Goal: Complete application form

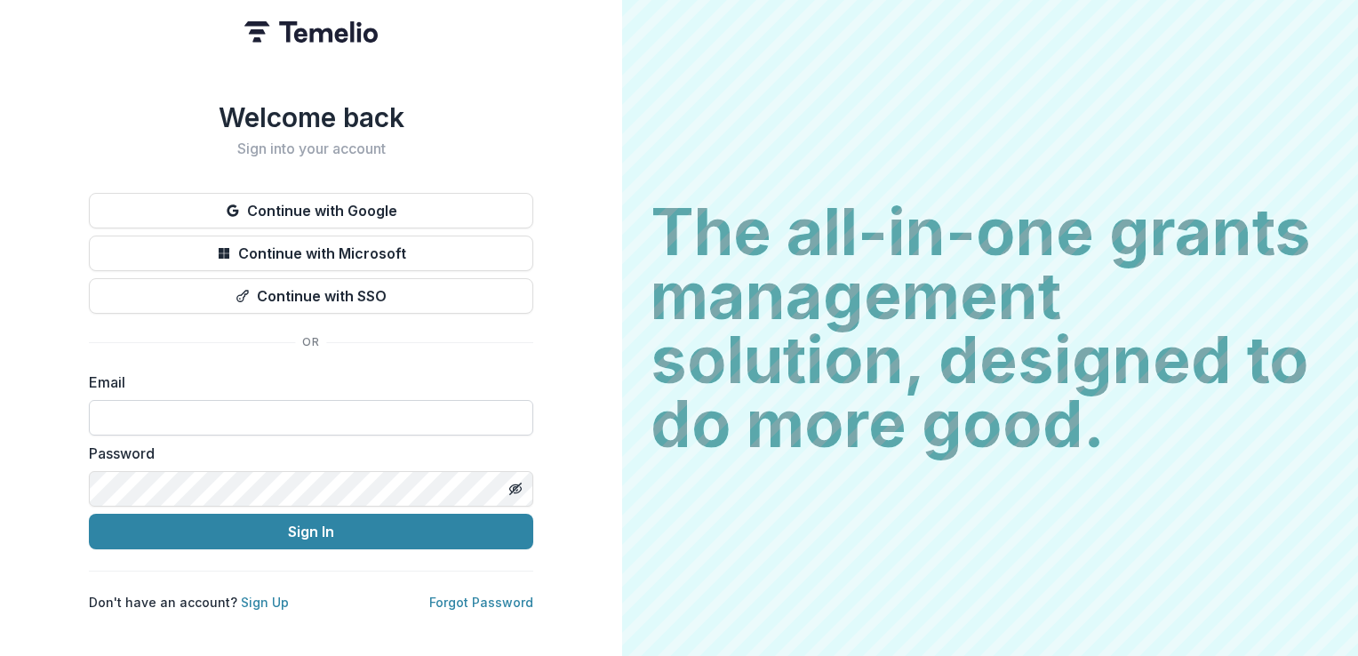
drag, startPoint x: 0, startPoint y: 0, endPoint x: 242, endPoint y: 407, distance: 473.3
click at [242, 407] on input at bounding box center [311, 418] width 444 height 36
type input "**********"
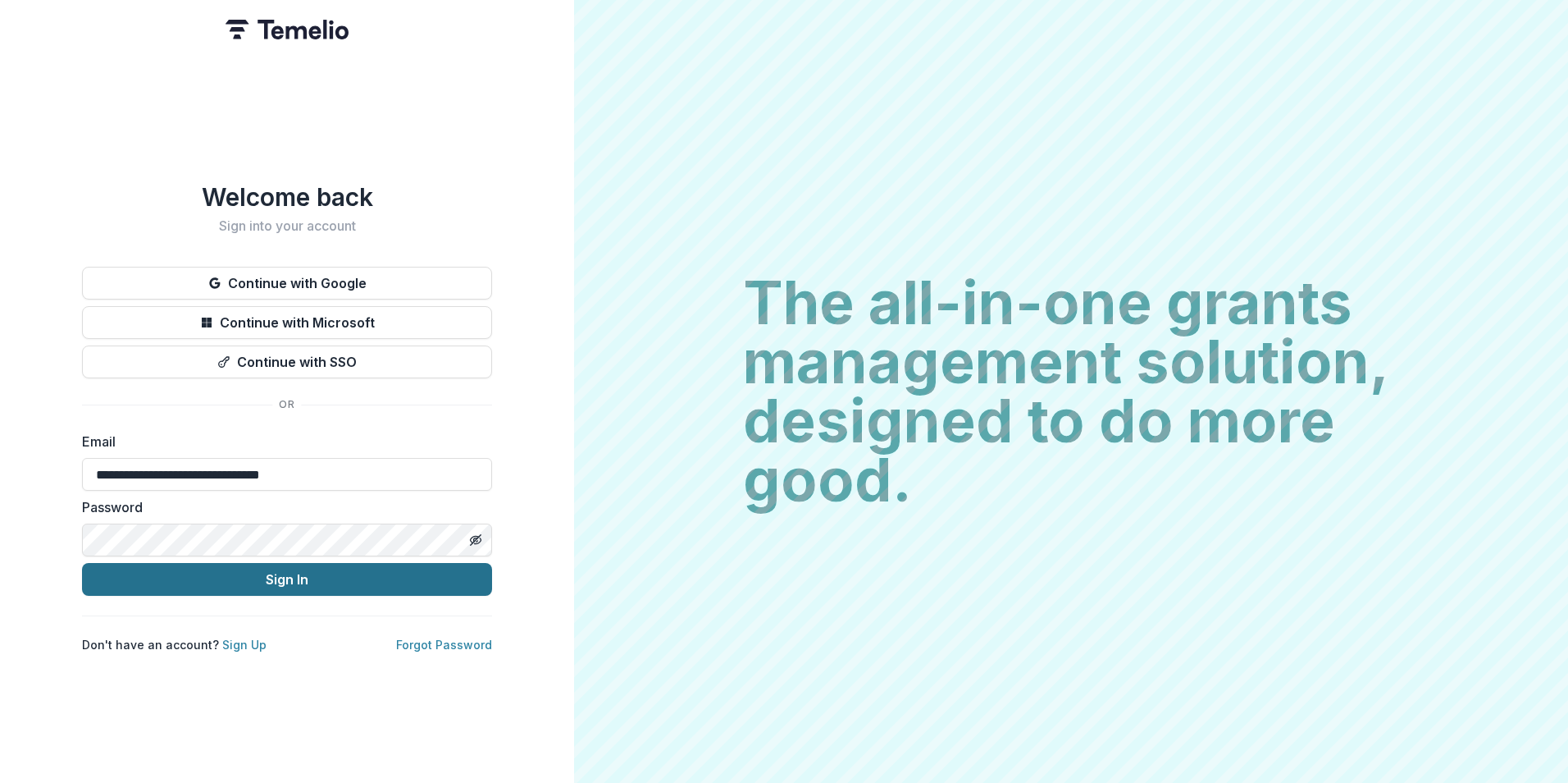
click at [289, 582] on button "Sign In" at bounding box center [287, 579] width 410 height 33
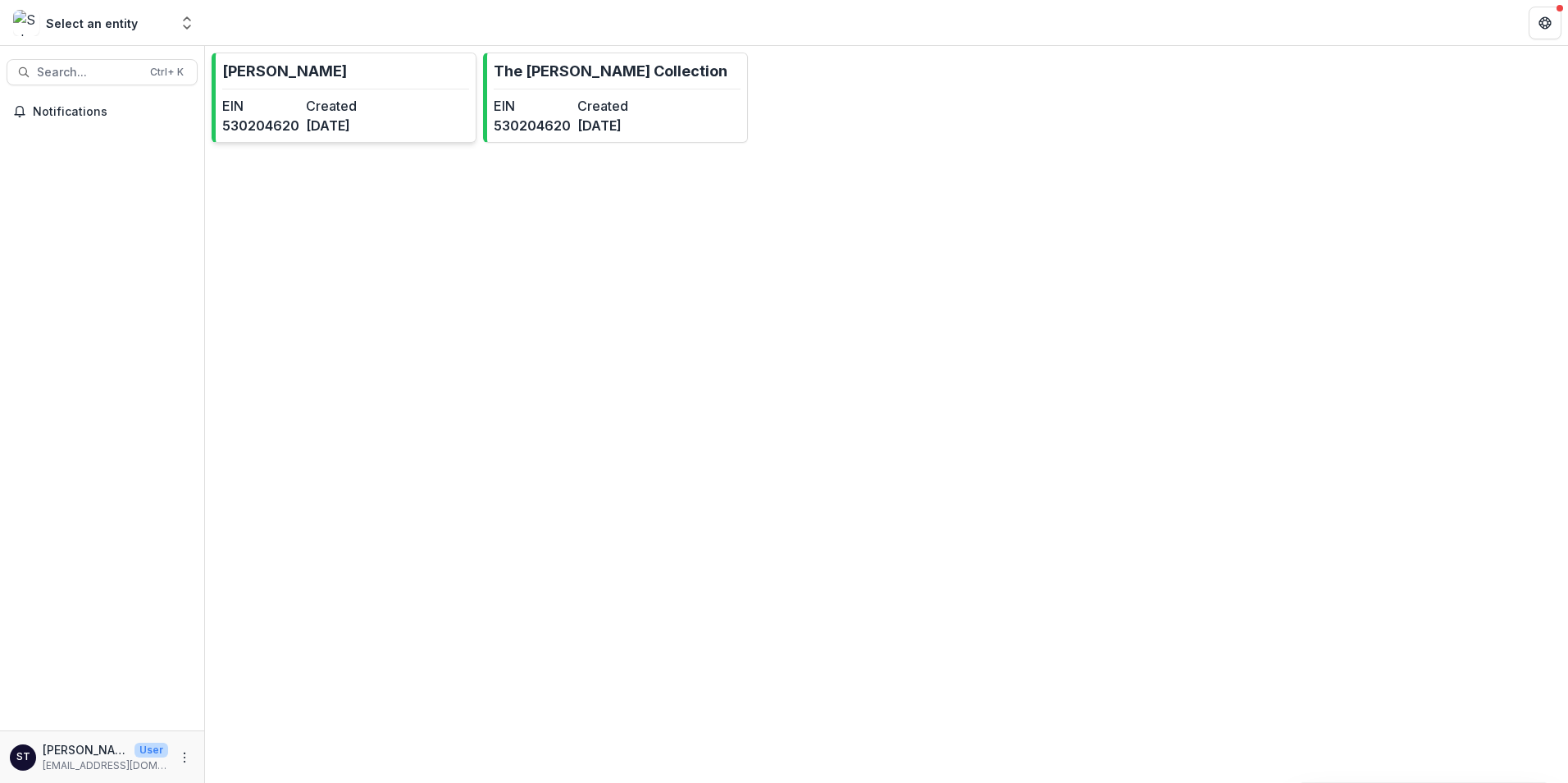
click at [297, 101] on dt "EIN" at bounding box center [261, 105] width 78 height 19
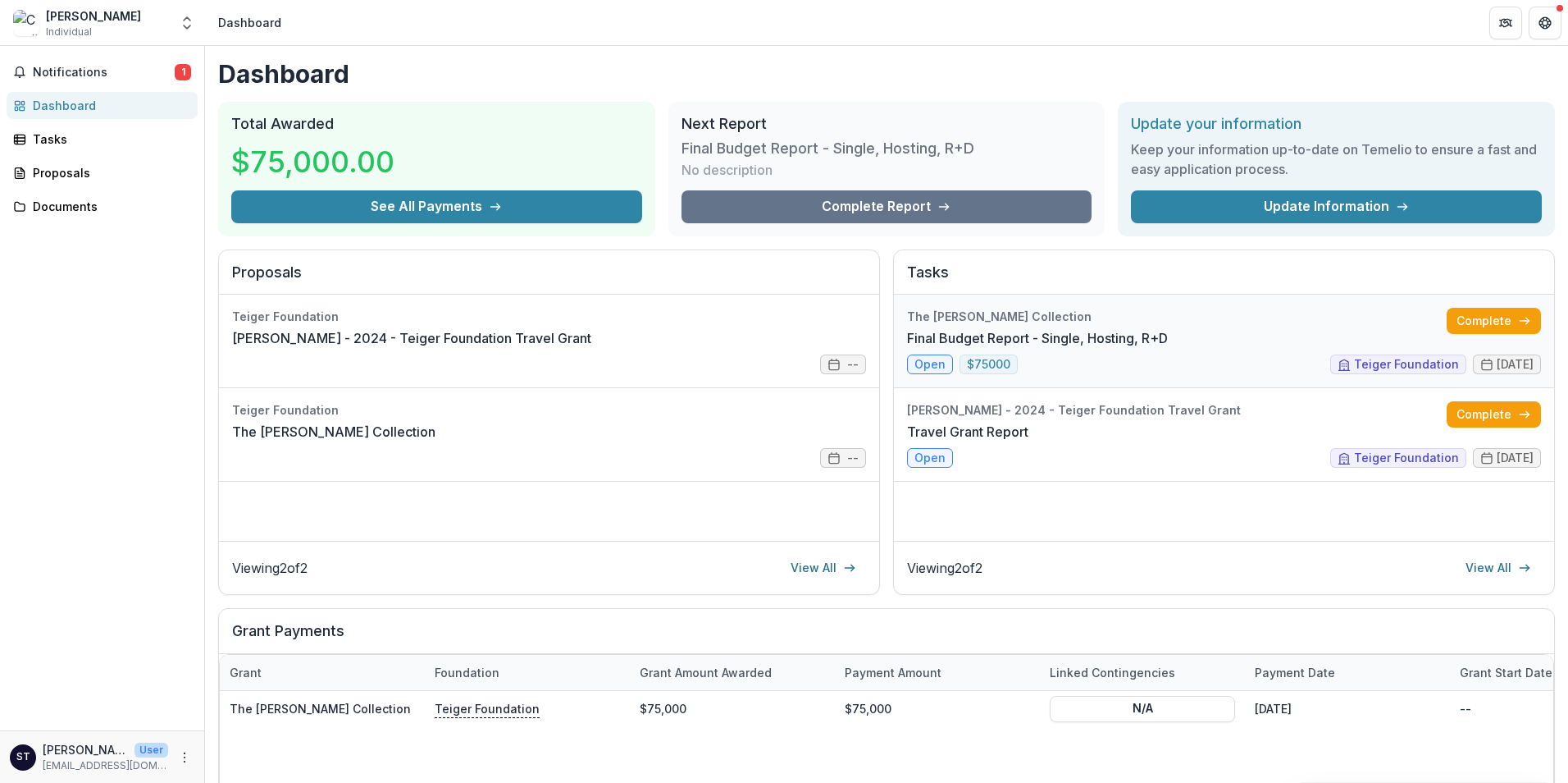
click at [929, 348] on link "Final Budget Report - Single, Hosting, R+D" at bounding box center [1037, 337] width 261 height 19
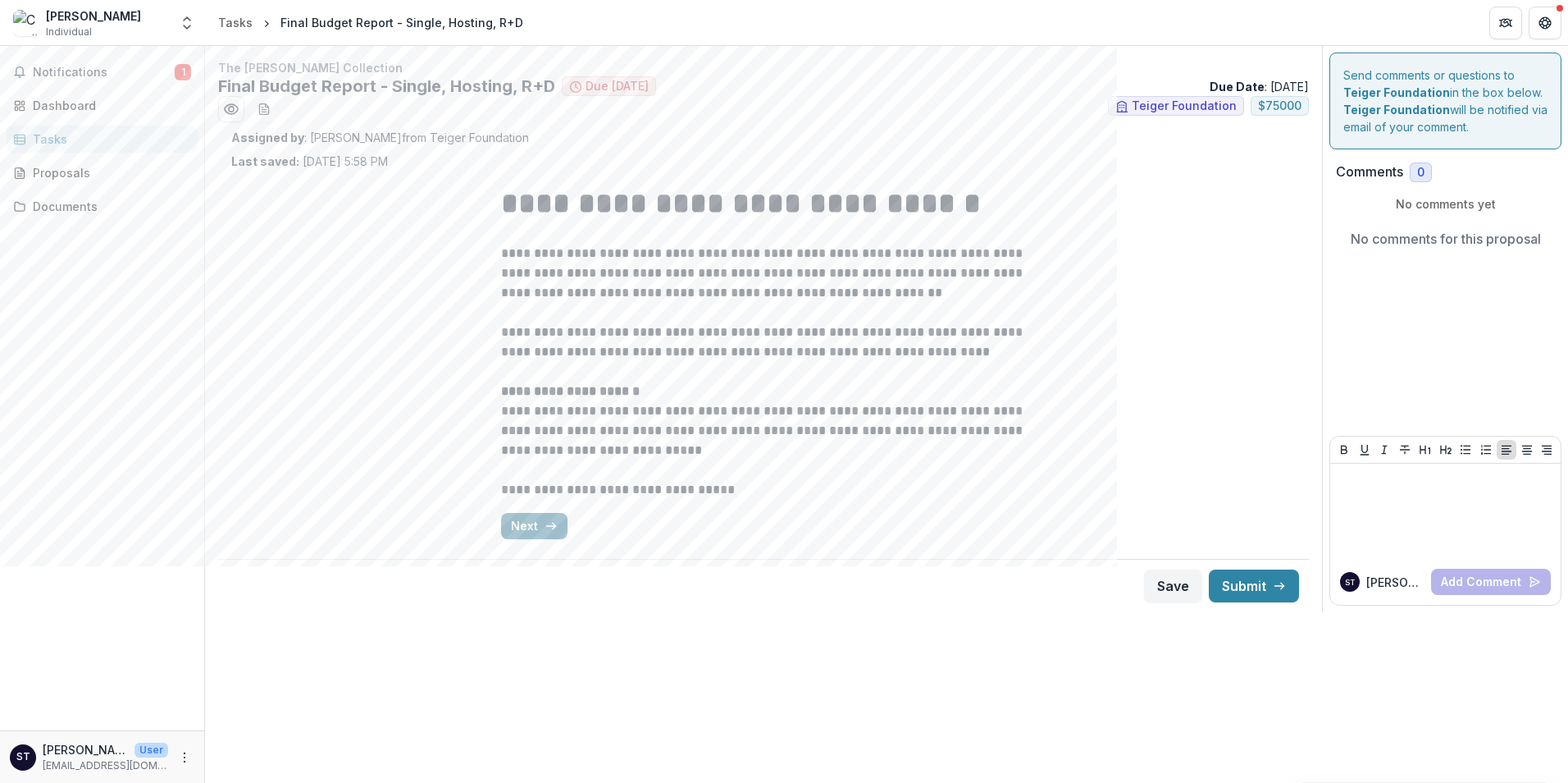
click at [533, 526] on button "Next" at bounding box center [534, 525] width 66 height 26
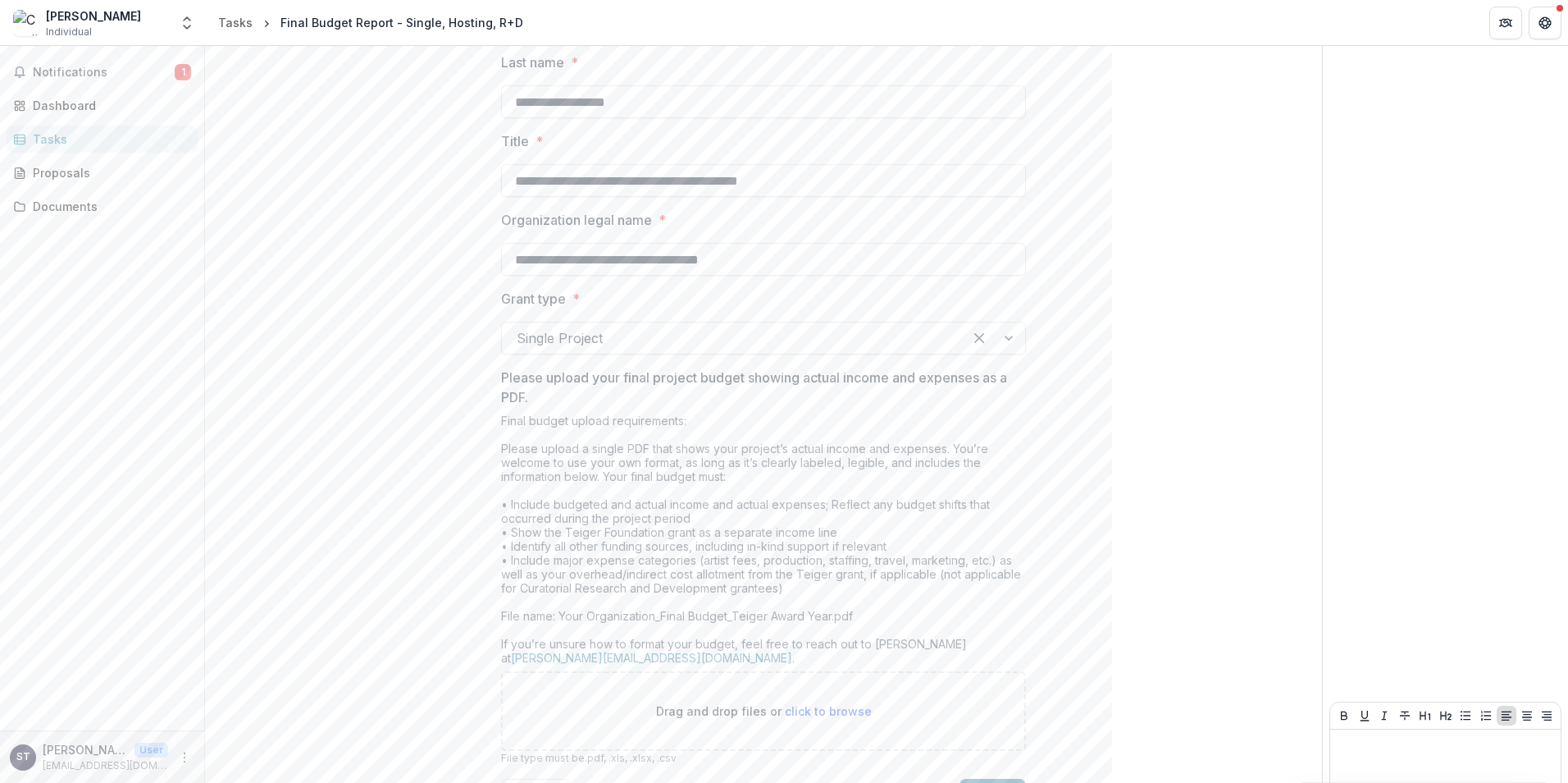
scroll to position [328, 0]
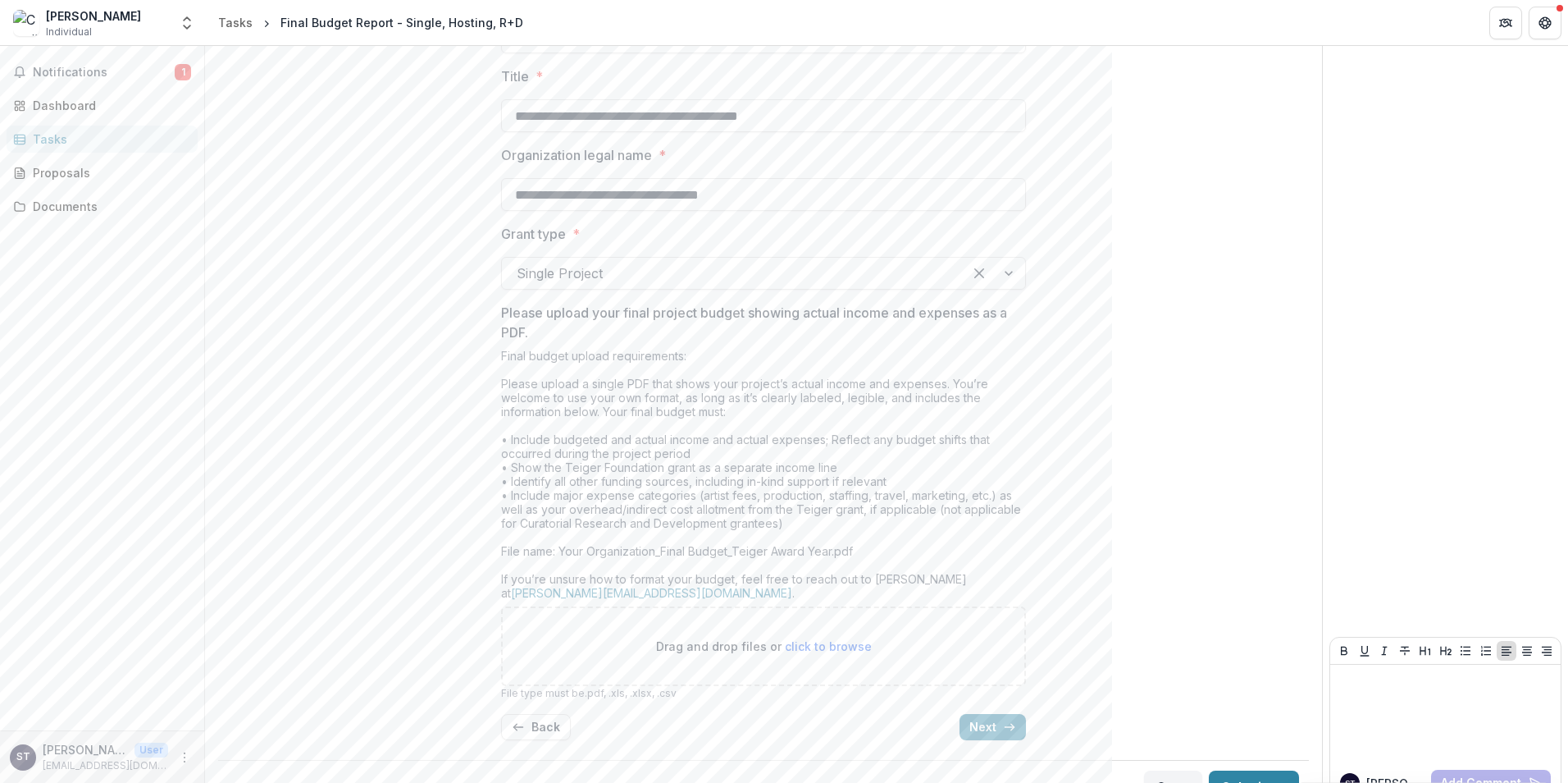
click at [820, 650] on span "click to browse" at bounding box center [828, 645] width 87 height 14
type input "**********"
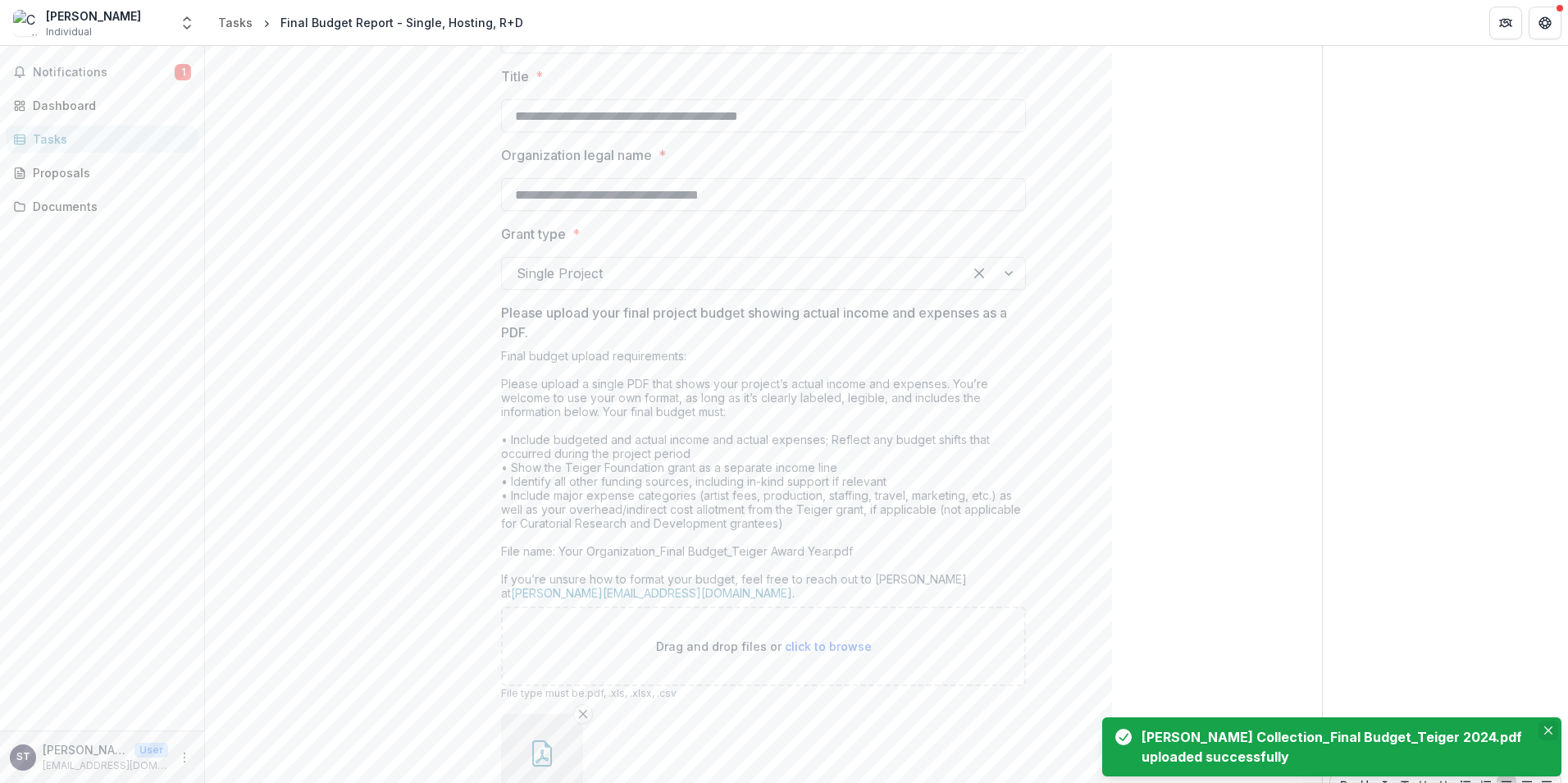
click at [1548, 728] on icon "Close" at bounding box center [1548, 729] width 8 height 8
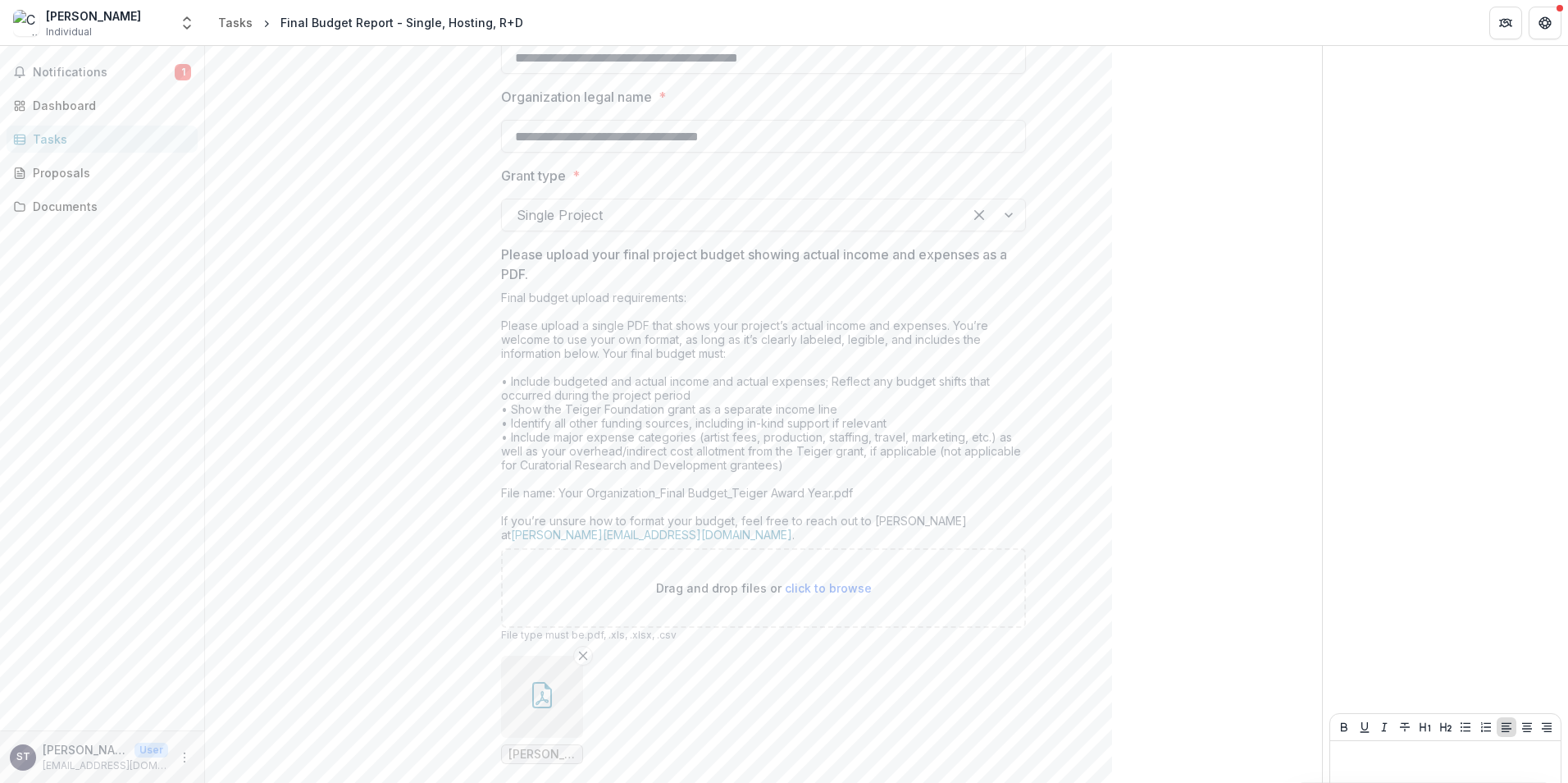
scroll to position [493, 0]
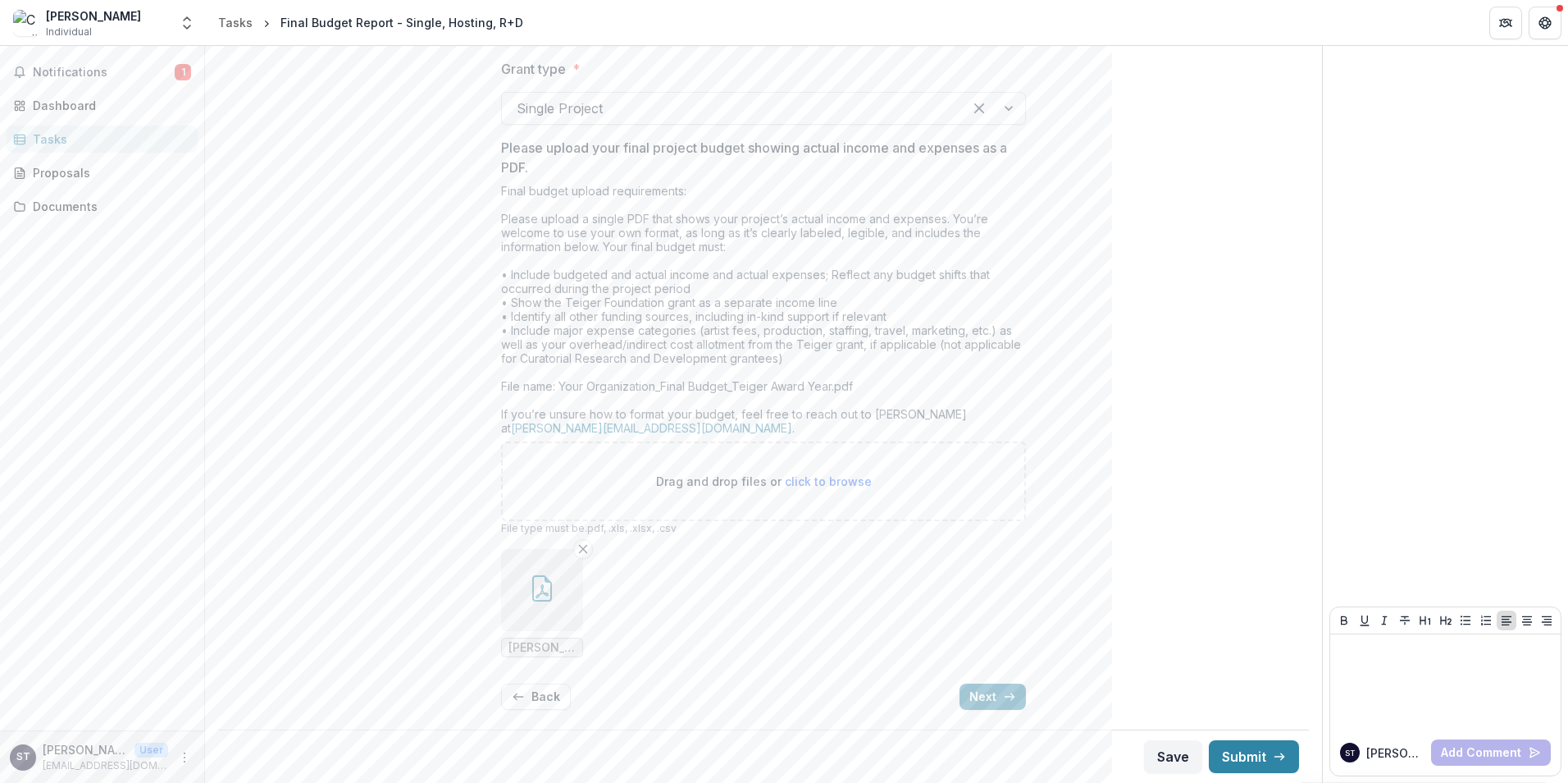
click at [539, 576] on icon "button" at bounding box center [542, 588] width 19 height 26
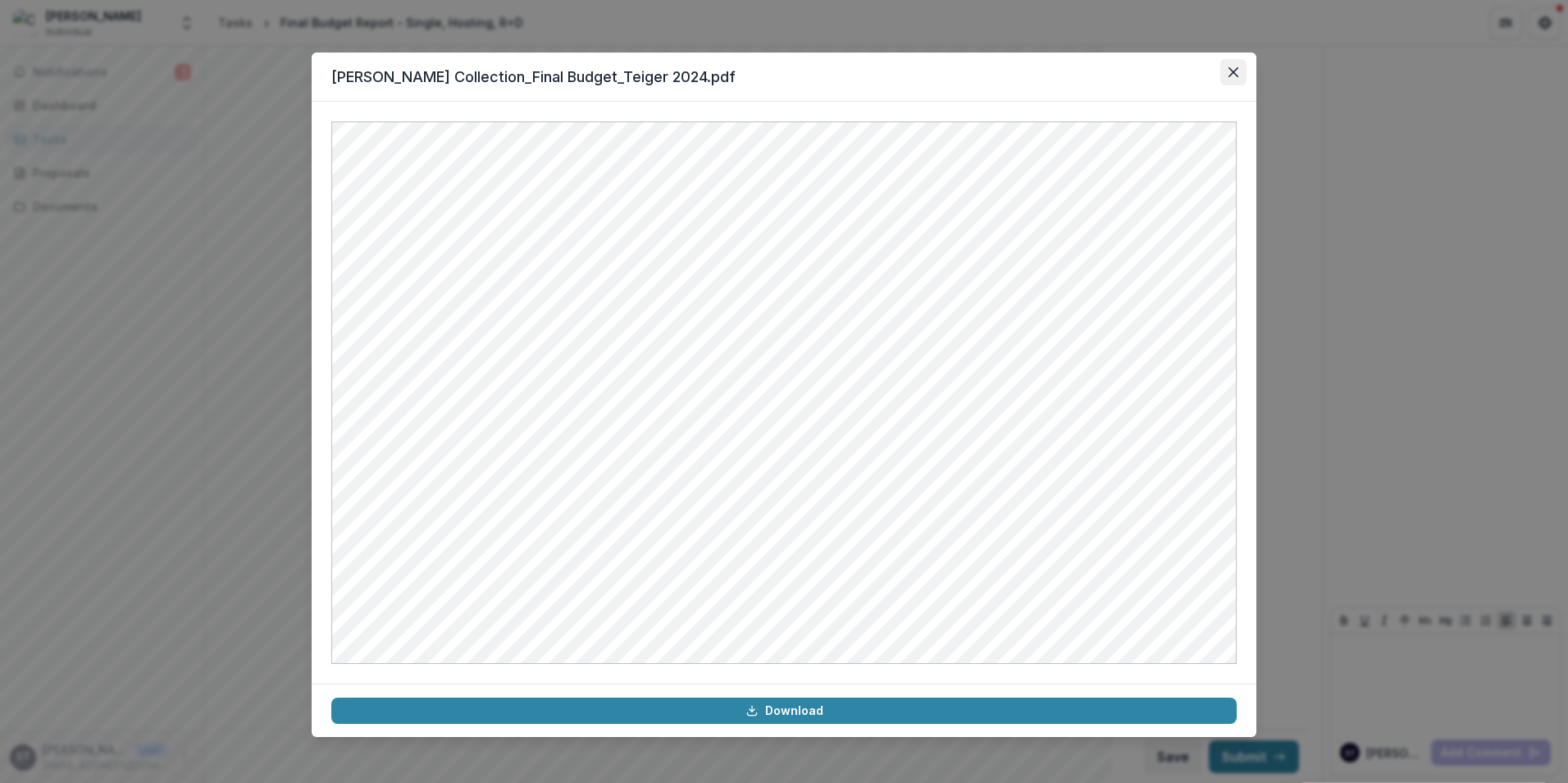
click at [1234, 66] on button "Close" at bounding box center [1233, 72] width 26 height 26
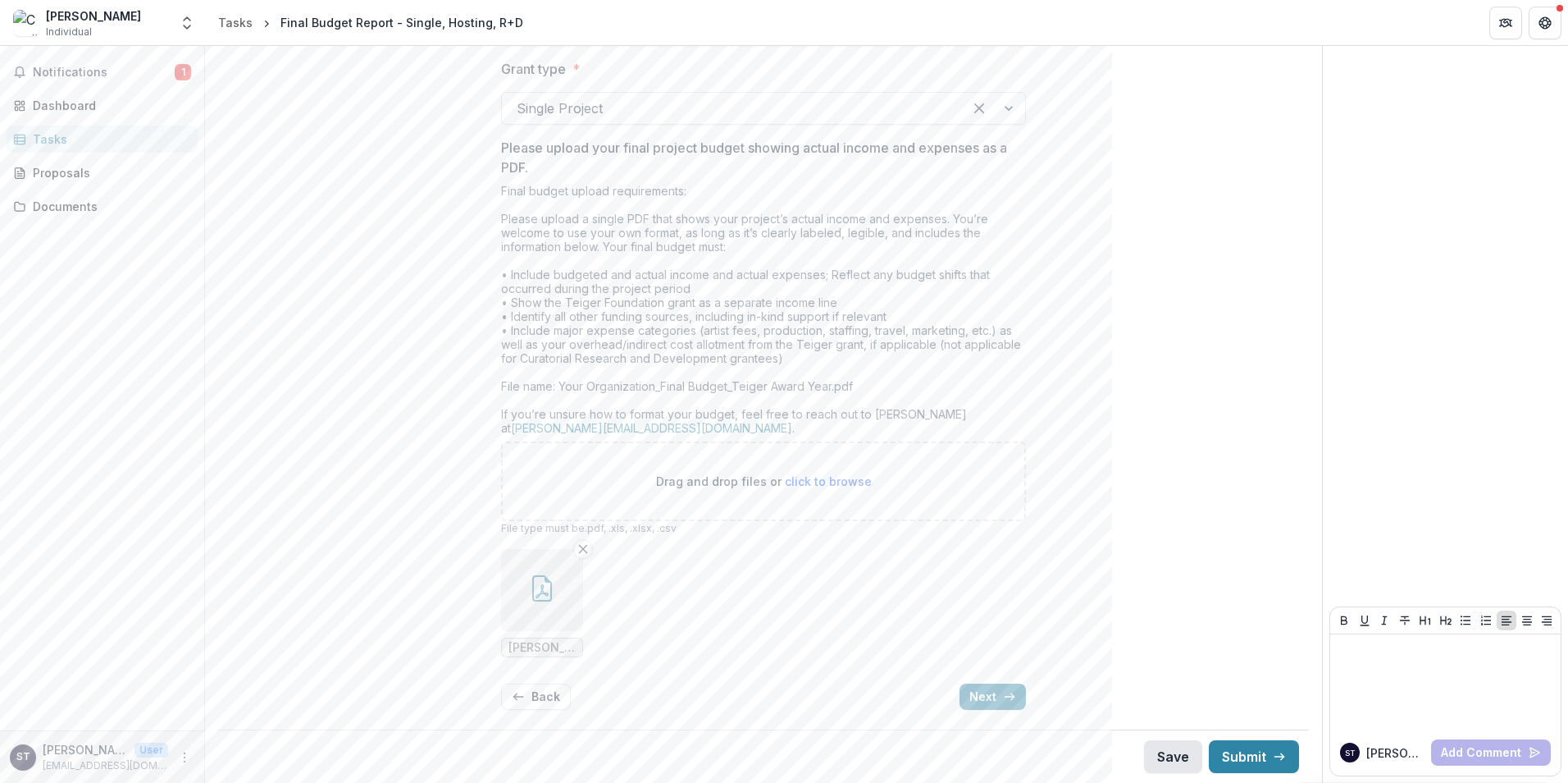
click at [1149, 761] on button "Save" at bounding box center [1172, 756] width 58 height 33
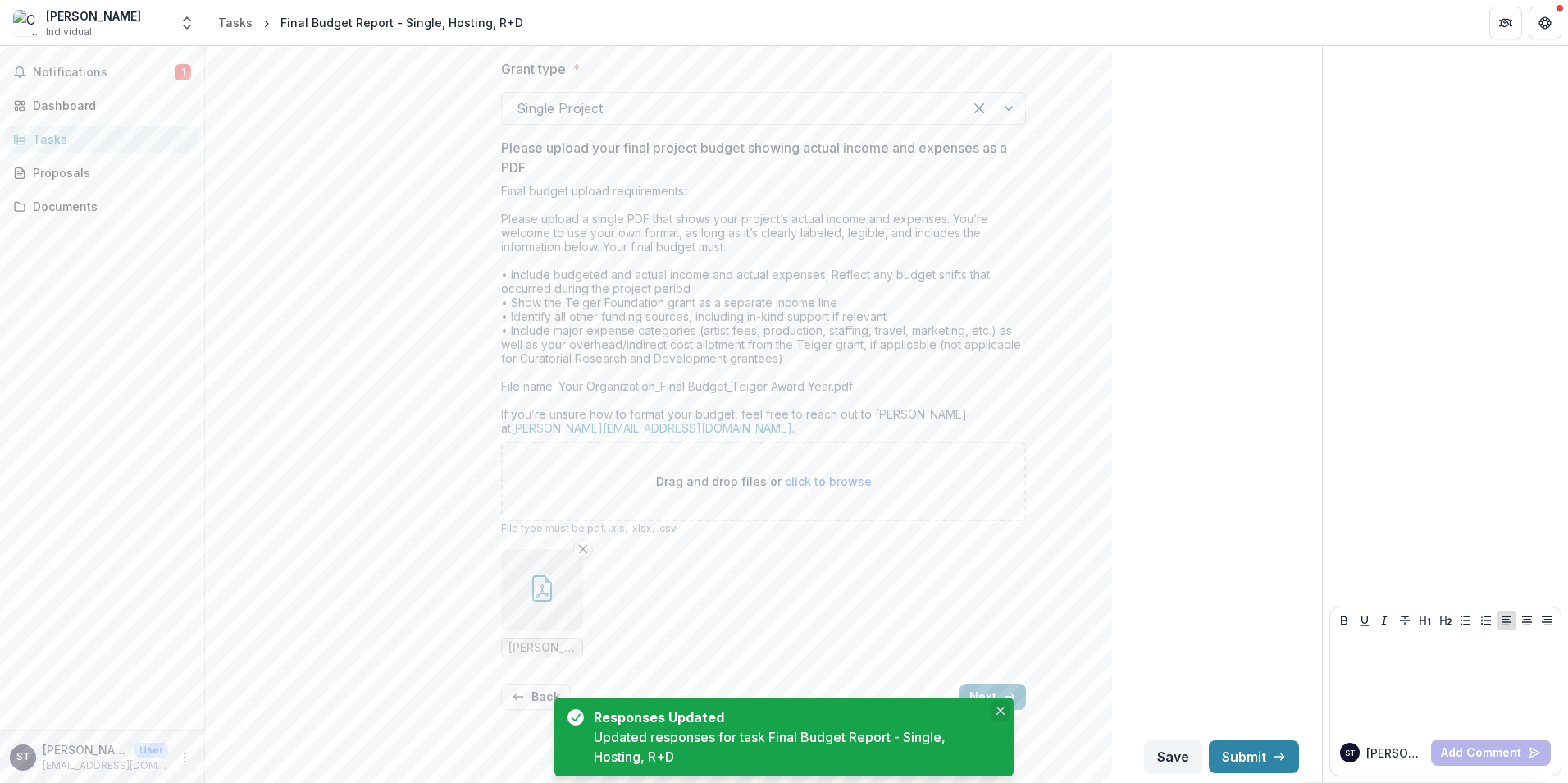
click at [999, 709] on icon "Close" at bounding box center [1000, 710] width 8 height 8
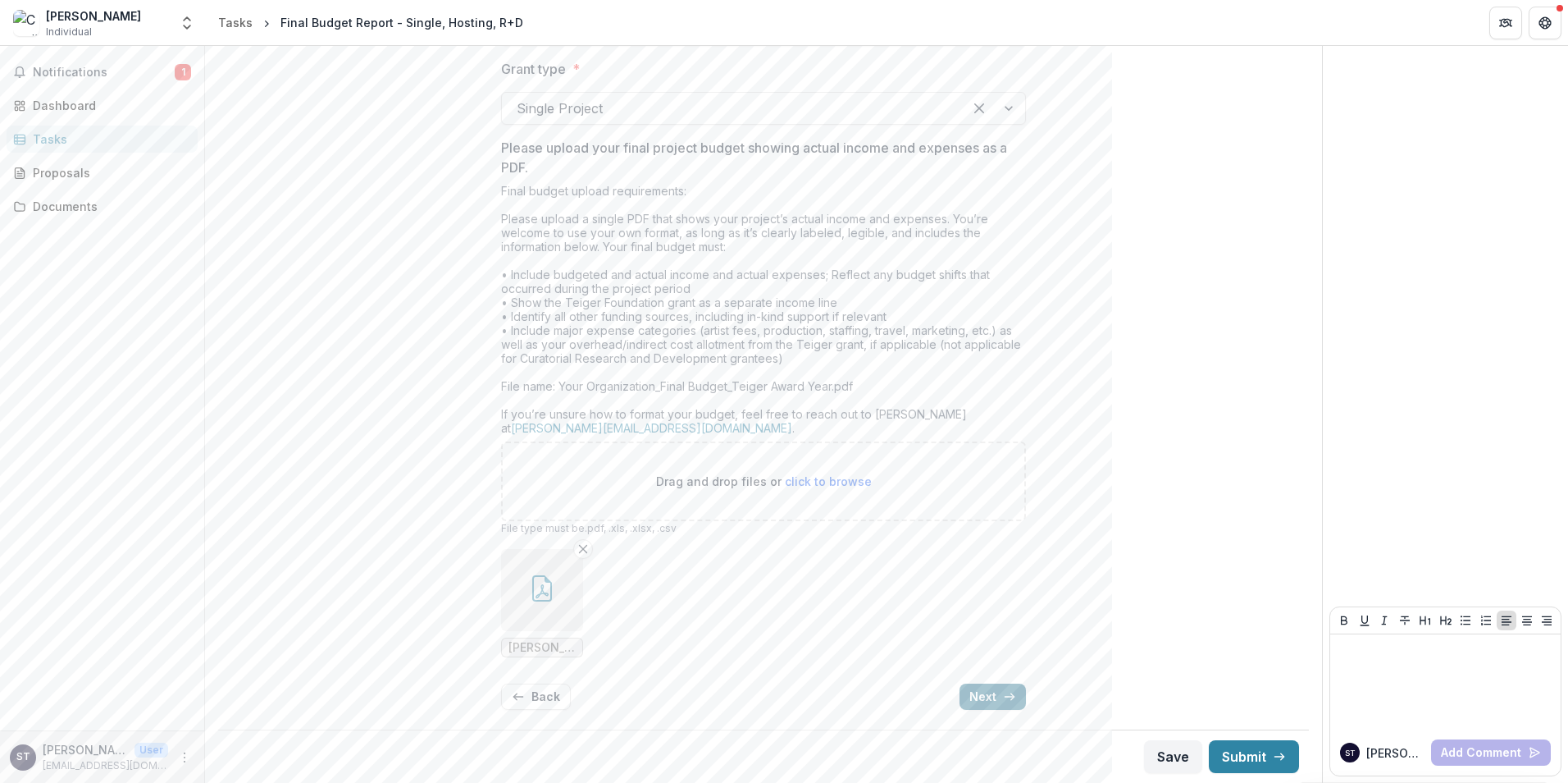
click at [988, 699] on button "Next" at bounding box center [993, 696] width 66 height 26
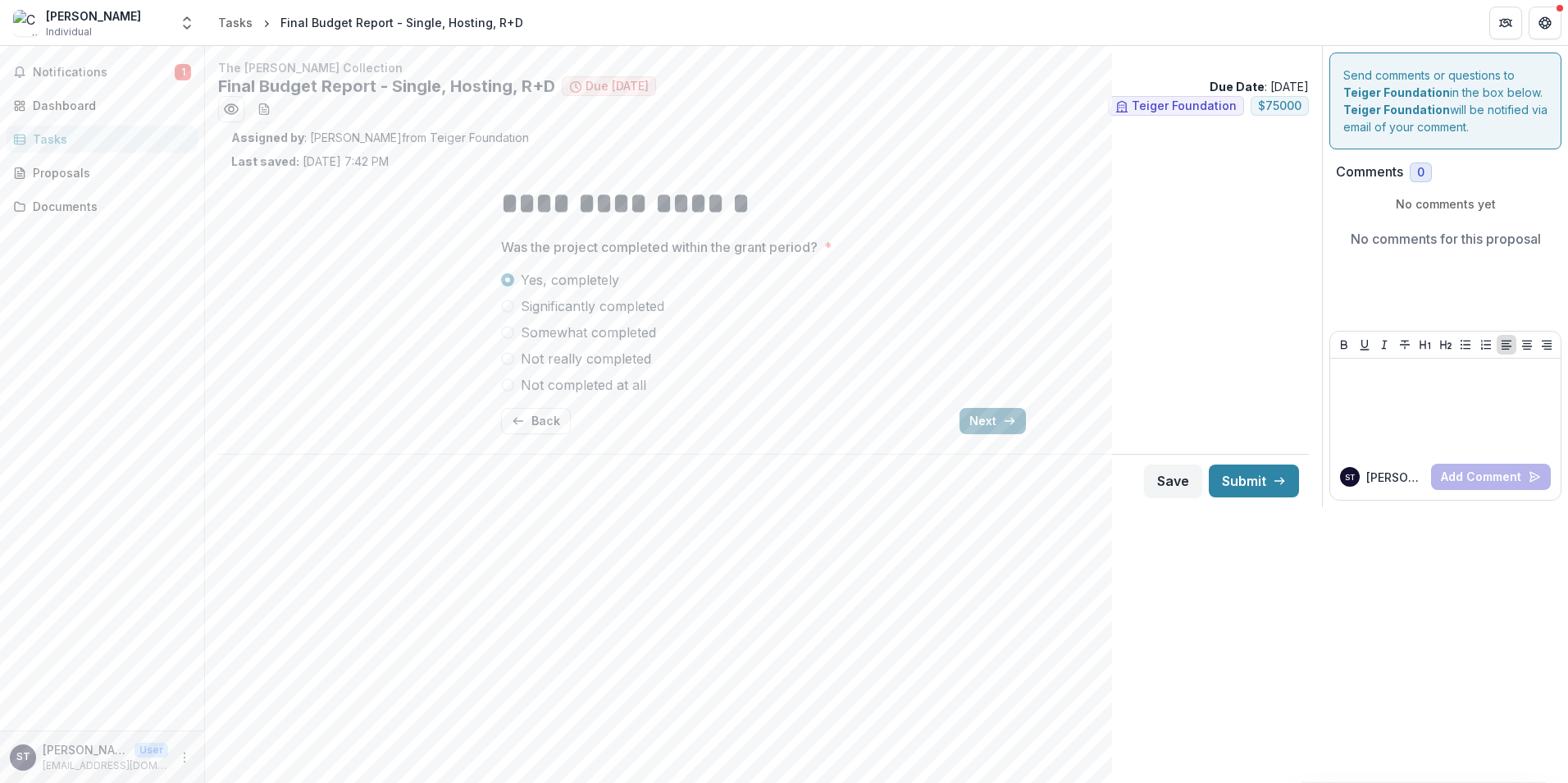
scroll to position [0, 0]
click at [529, 415] on button "Back" at bounding box center [536, 421] width 70 height 26
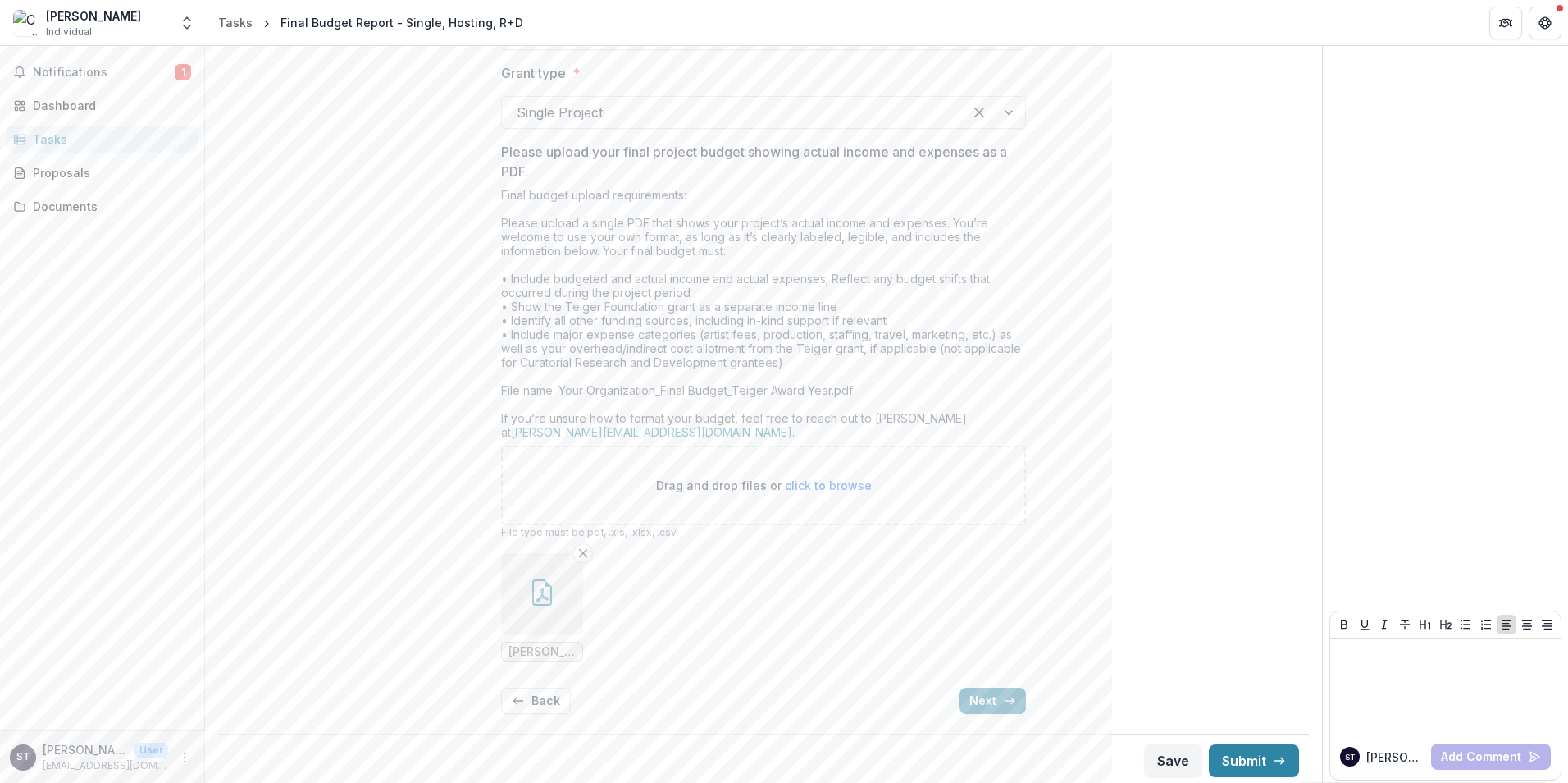
scroll to position [493, 0]
click at [578, 549] on icon "Remove File" at bounding box center [583, 548] width 13 height 13
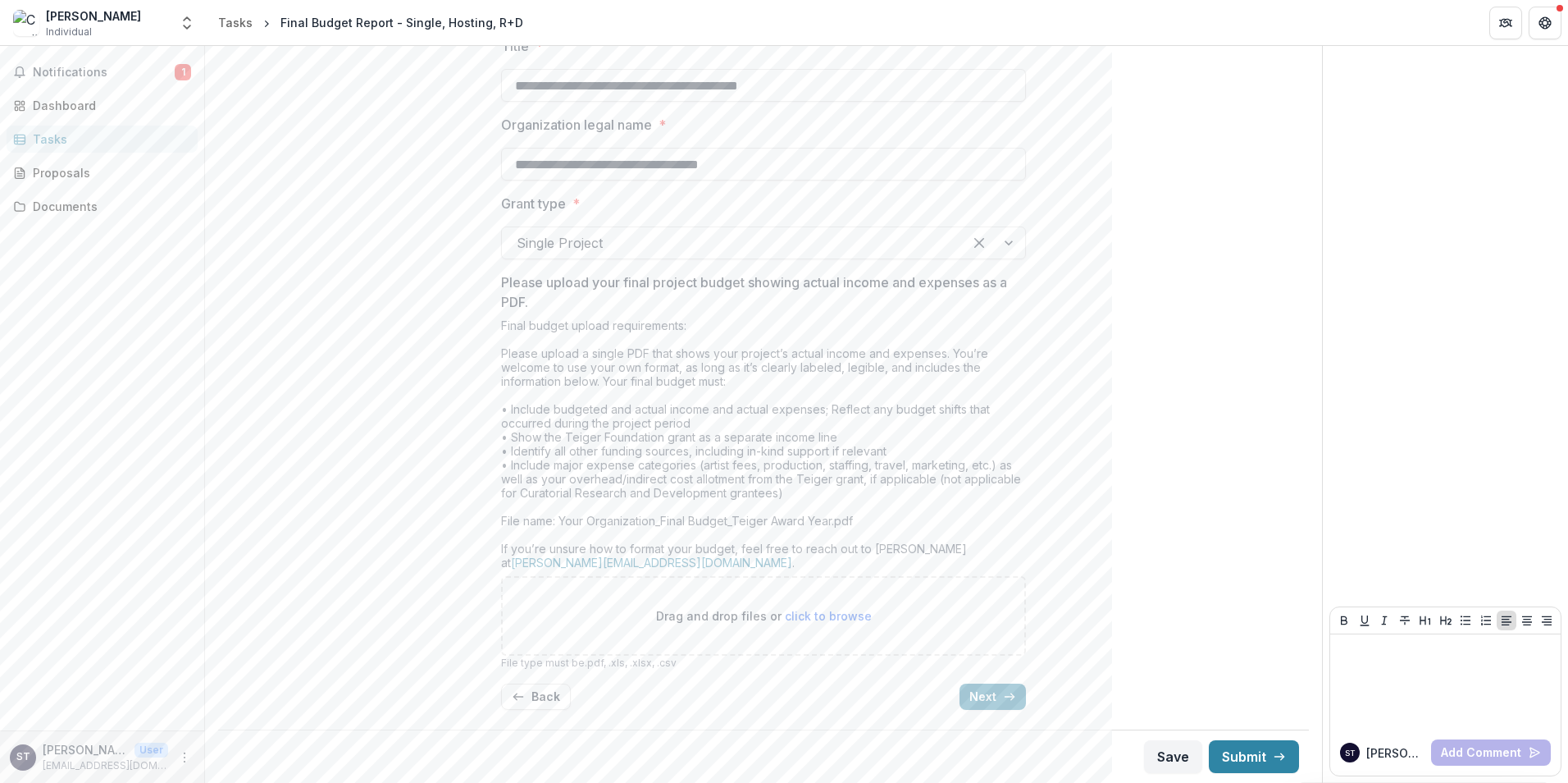
scroll to position [358, 0]
click at [836, 610] on span "click to browse" at bounding box center [828, 615] width 87 height 14
type input "**********"
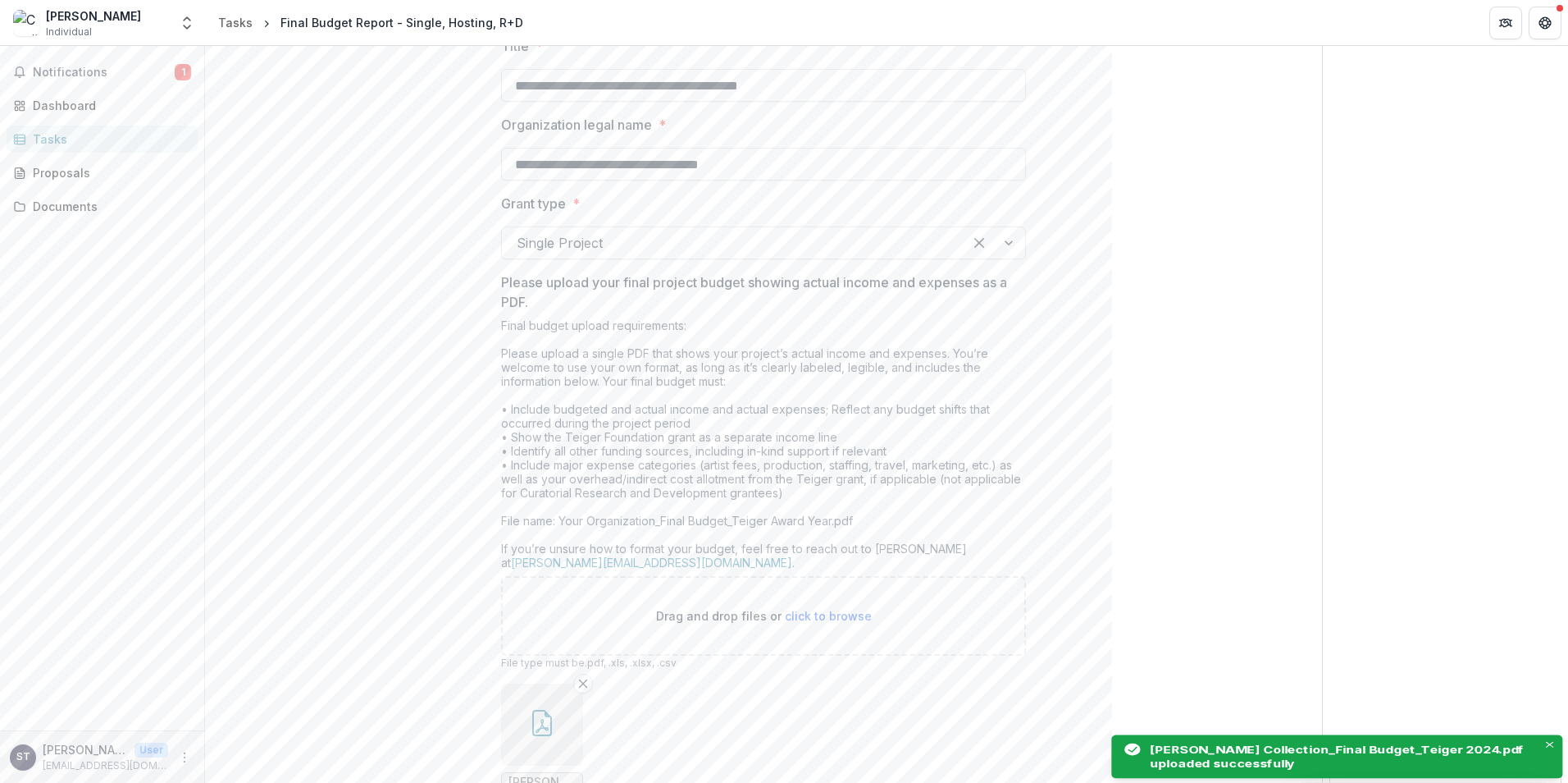
scroll to position [493, 0]
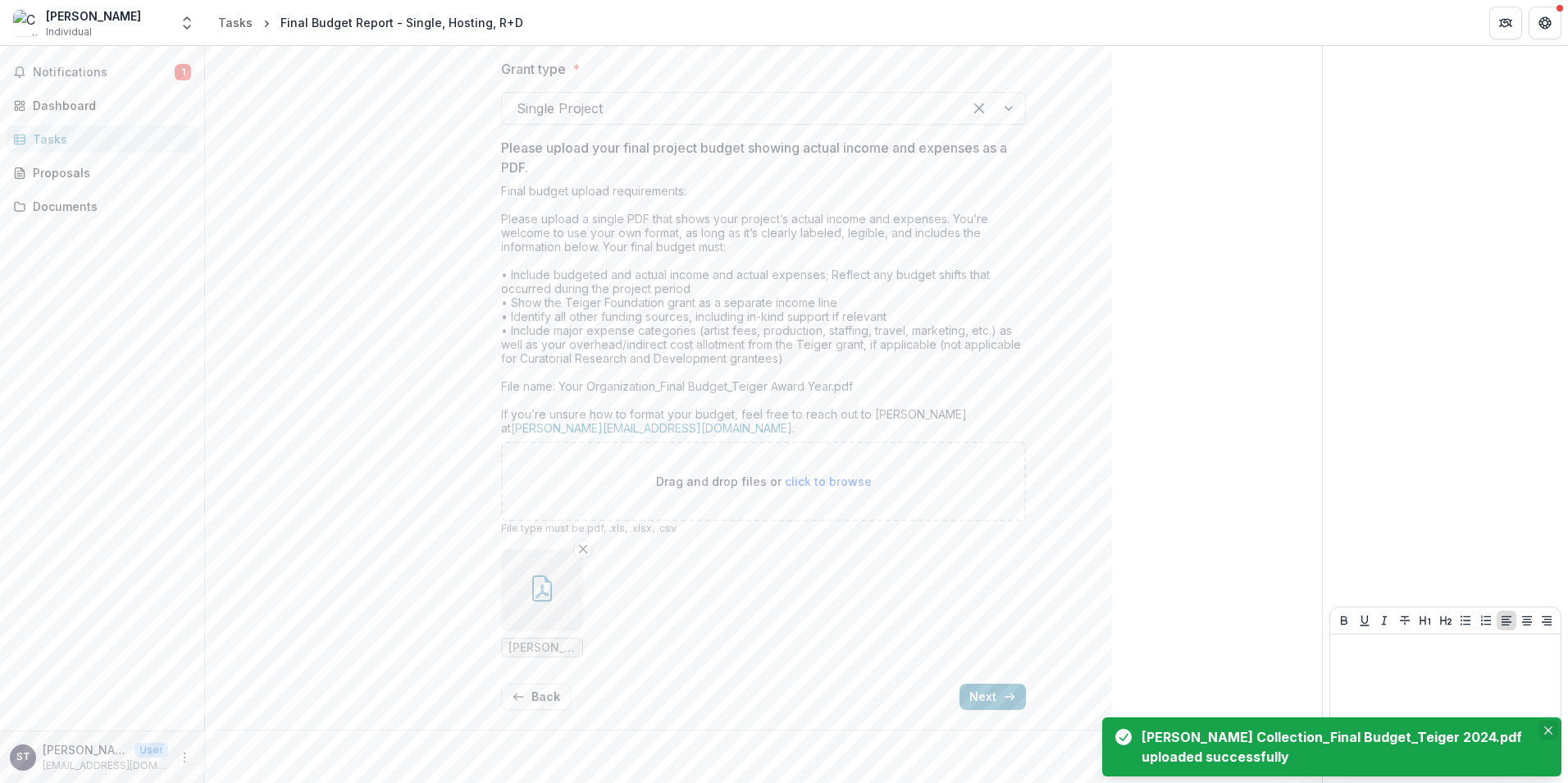
click at [1545, 730] on icon "Close" at bounding box center [1548, 729] width 8 height 8
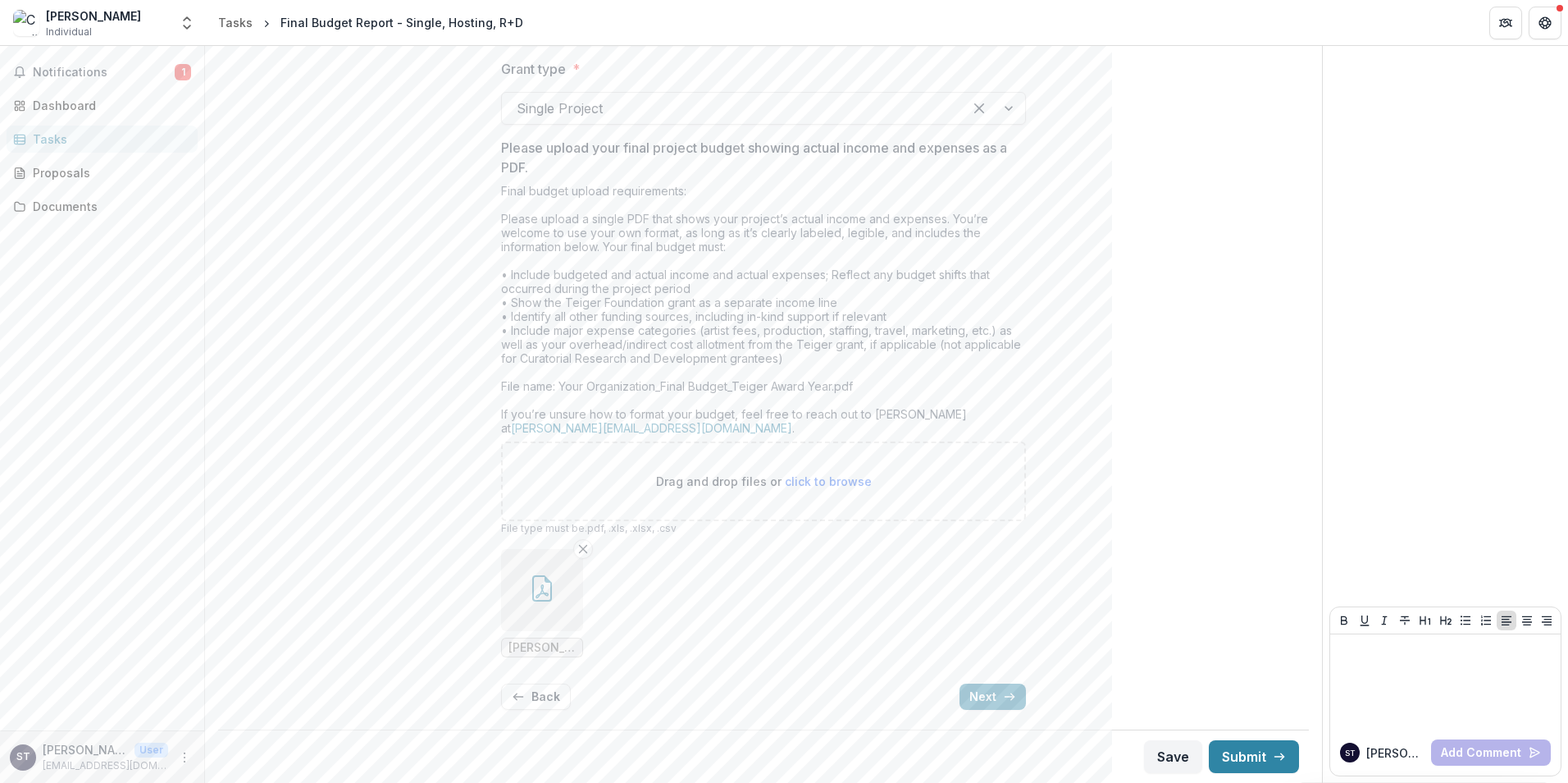
click at [545, 575] on icon "button" at bounding box center [542, 588] width 26 height 26
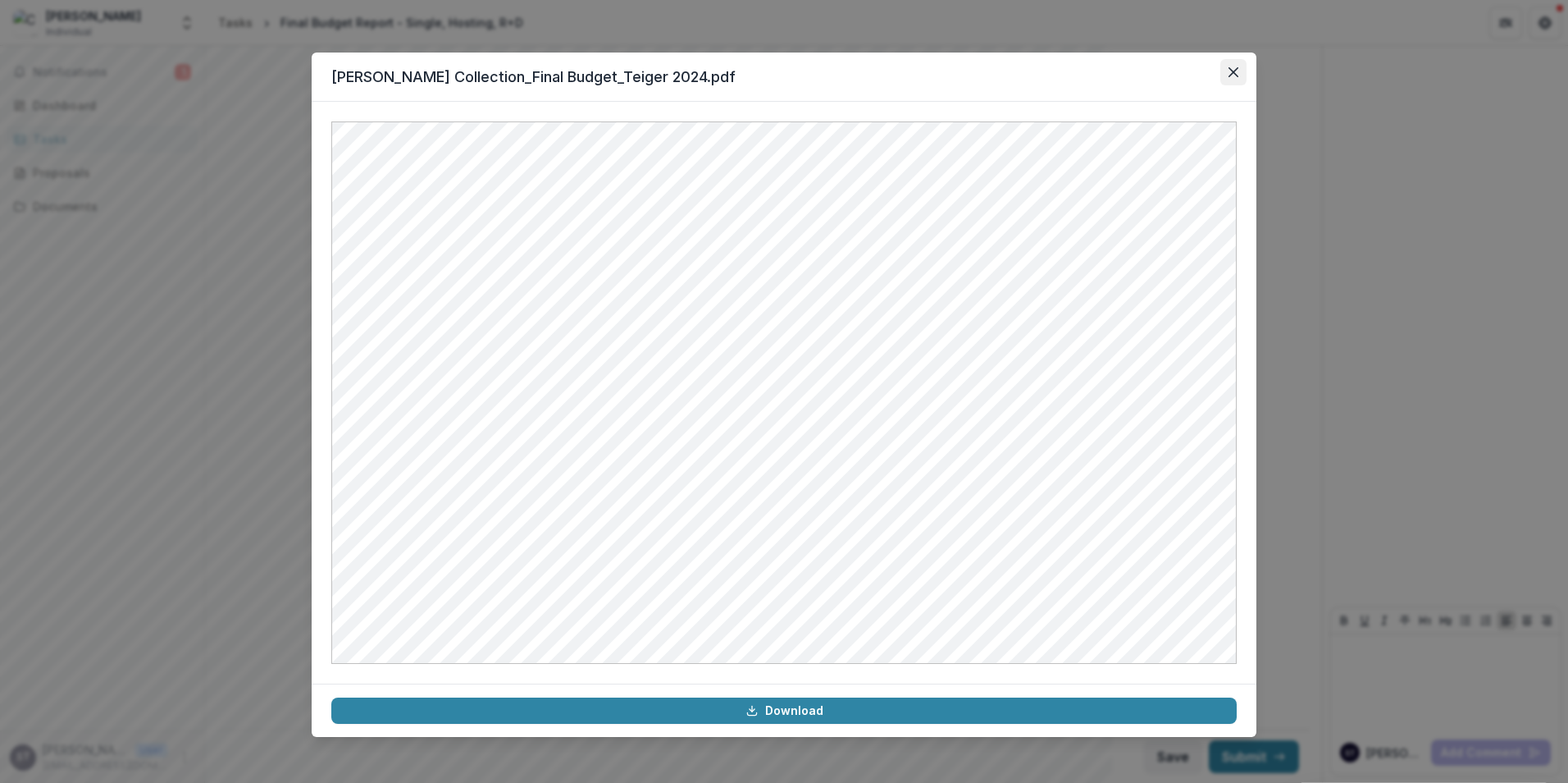
click at [1239, 66] on button "Close" at bounding box center [1233, 72] width 26 height 26
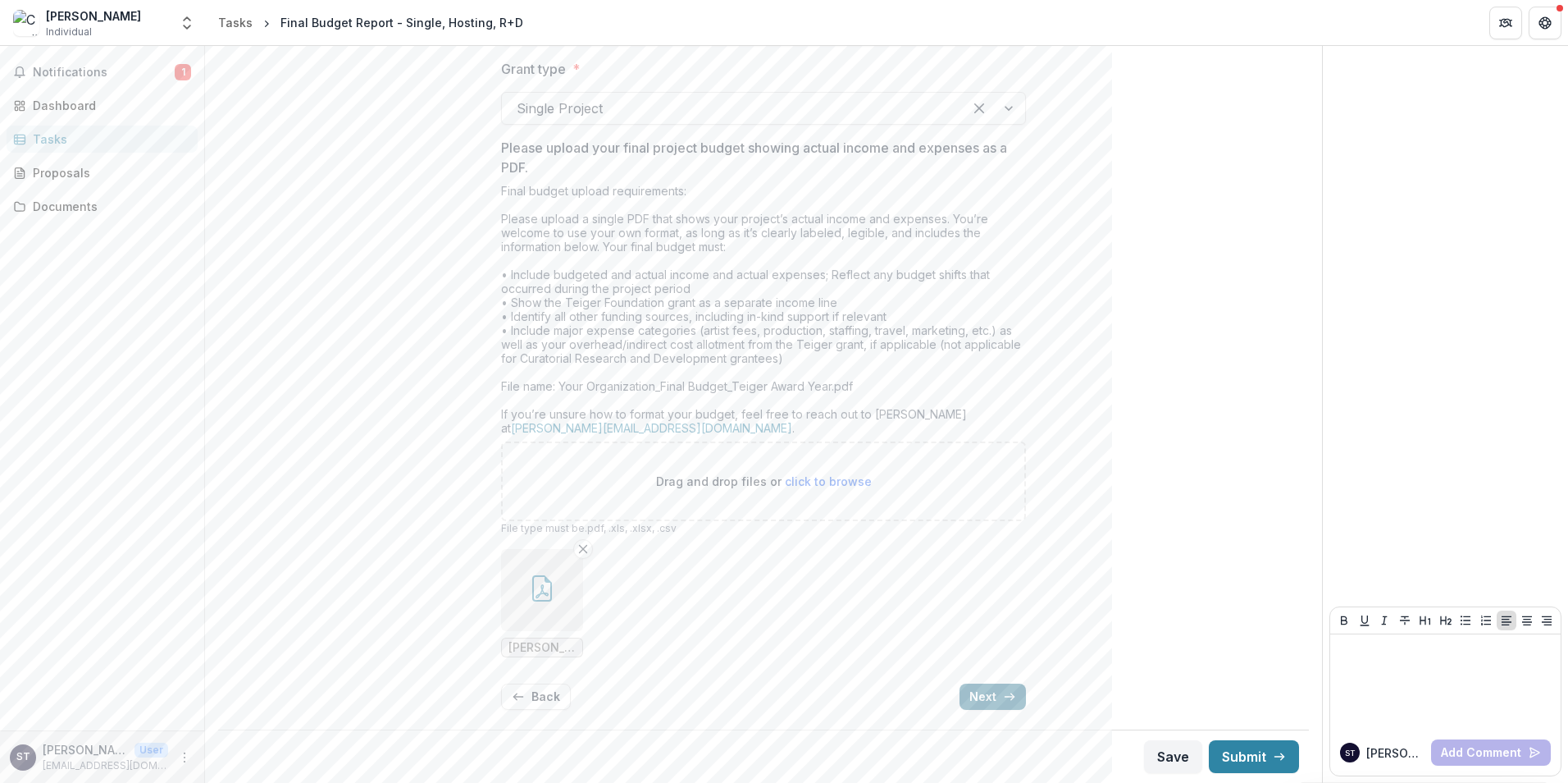
click at [986, 690] on button "Next" at bounding box center [993, 696] width 66 height 26
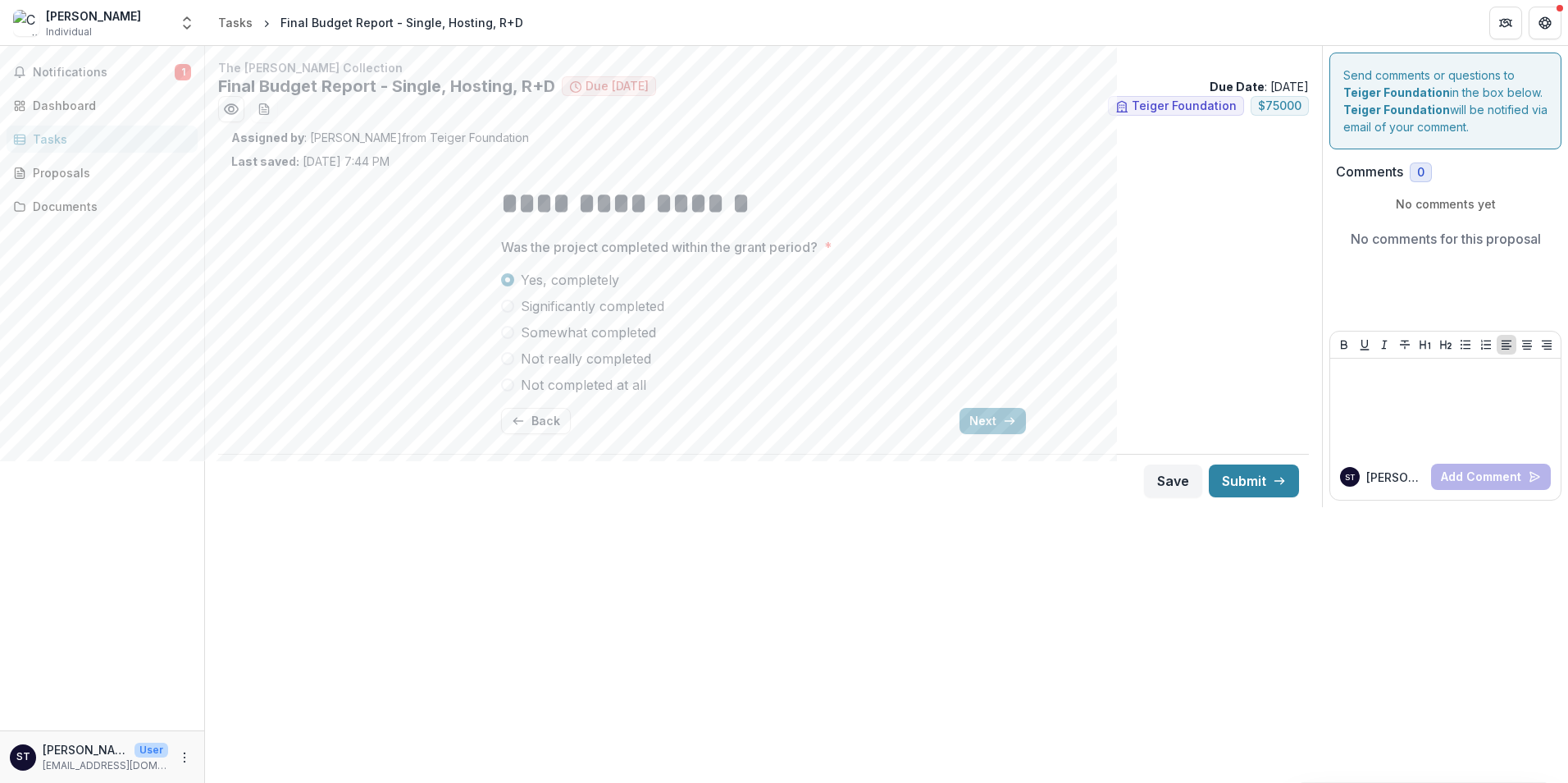
scroll to position [0, 0]
click at [994, 416] on button "Next" at bounding box center [993, 421] width 66 height 26
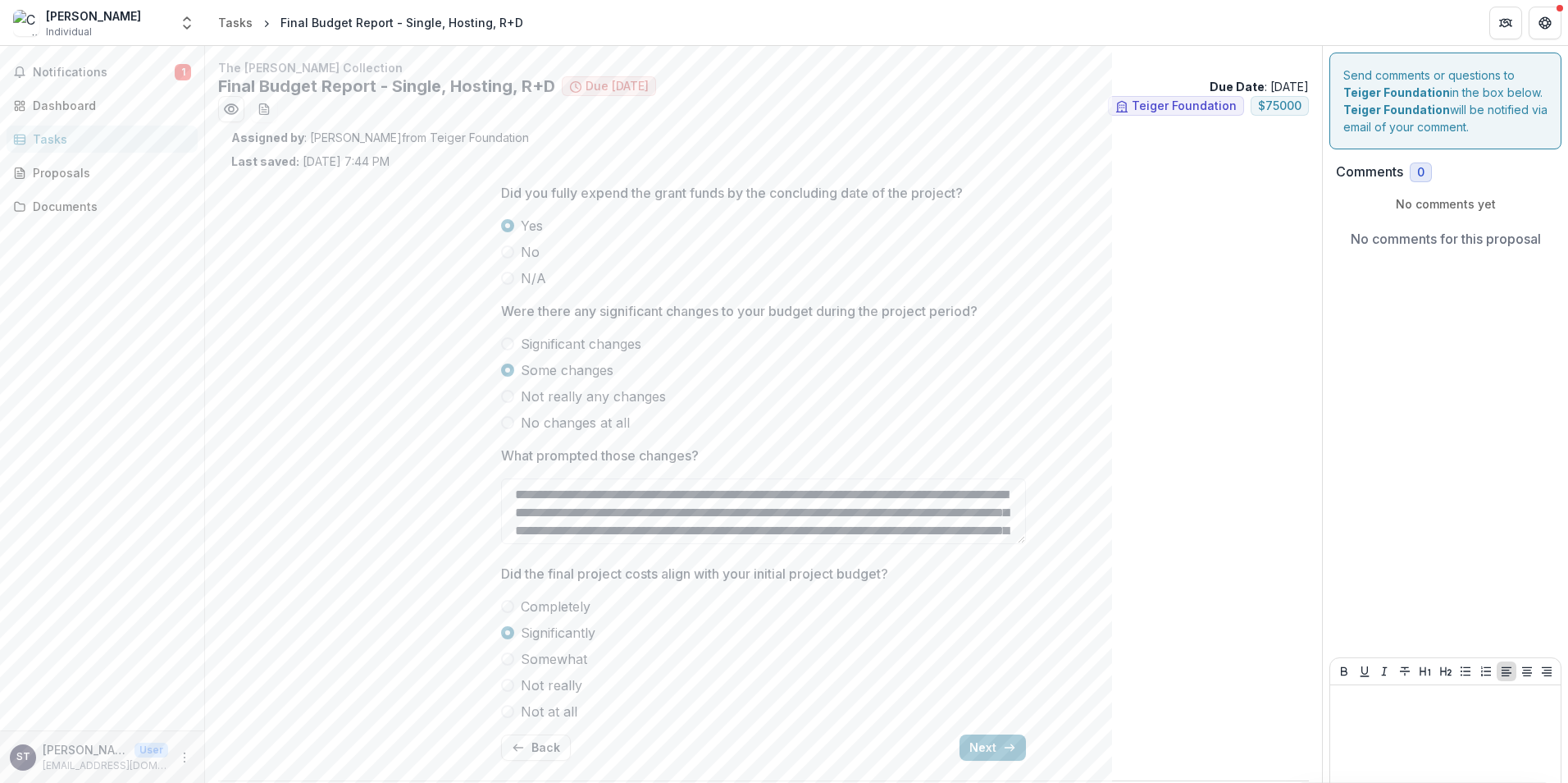
drag, startPoint x: 1015, startPoint y: 540, endPoint x: 1007, endPoint y: 620, distance: 80.4
click at [1007, 620] on div "**********" at bounding box center [763, 472] width 525 height 604
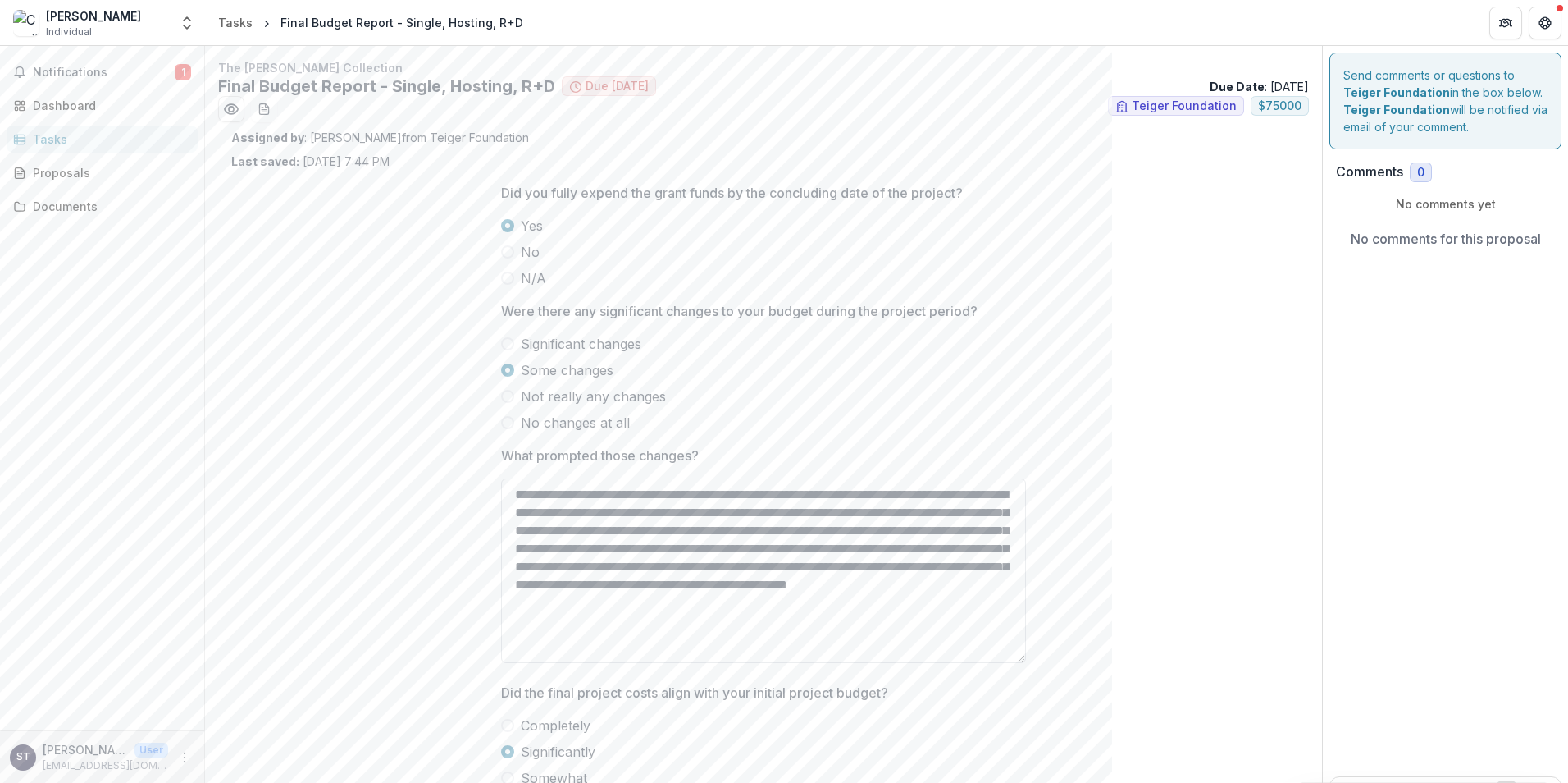
drag, startPoint x: 1020, startPoint y: 541, endPoint x: 1017, endPoint y: 663, distance: 122.0
click at [1017, 663] on textarea "**********" at bounding box center [763, 571] width 525 height 185
click at [883, 551] on textarea "**********" at bounding box center [763, 572] width 525 height 187
click at [1140, 510] on div "**********" at bounding box center [763, 533] width 1064 height 726
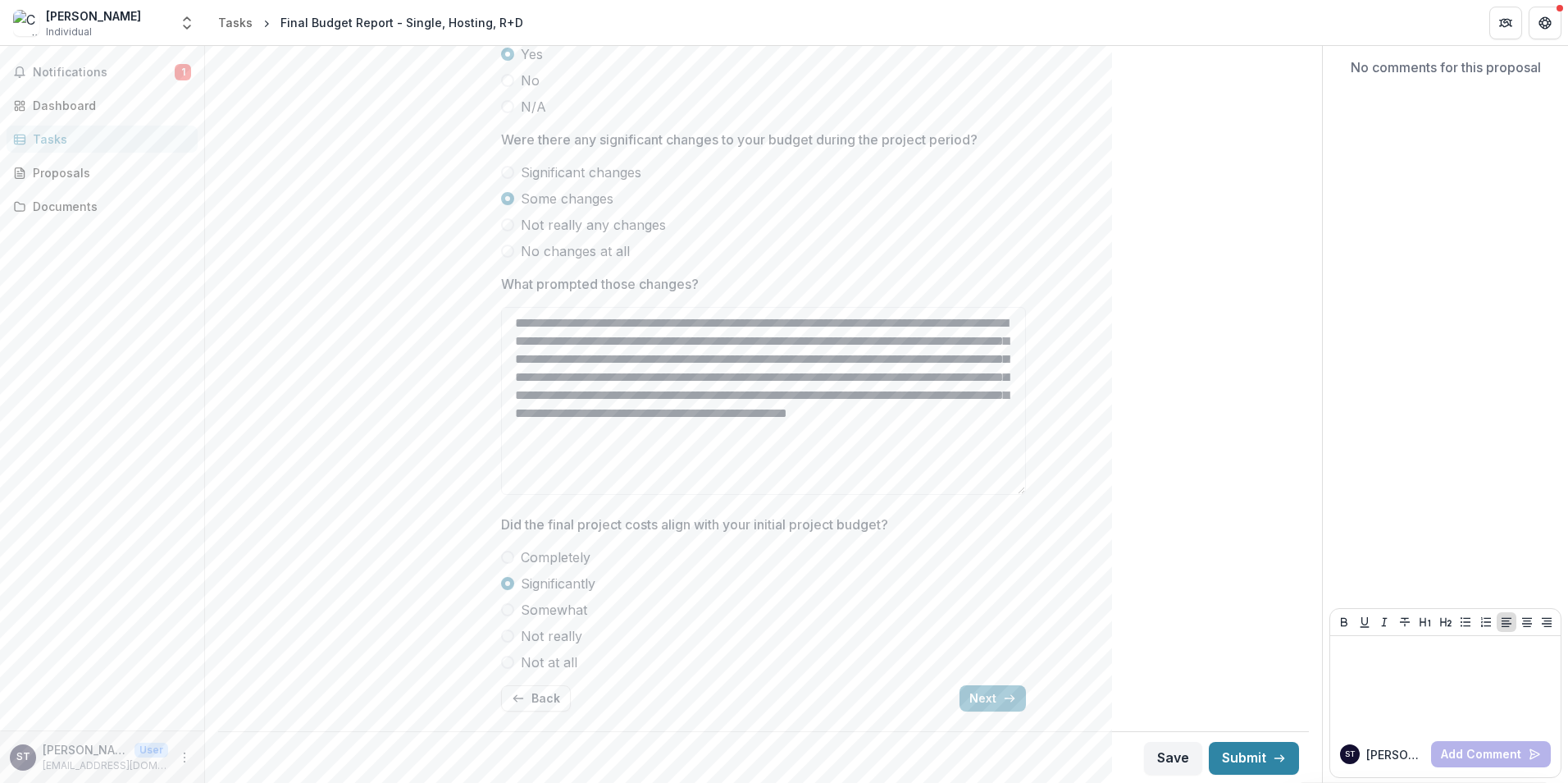
scroll to position [173, 0]
click at [999, 691] on button "Next" at bounding box center [993, 696] width 66 height 26
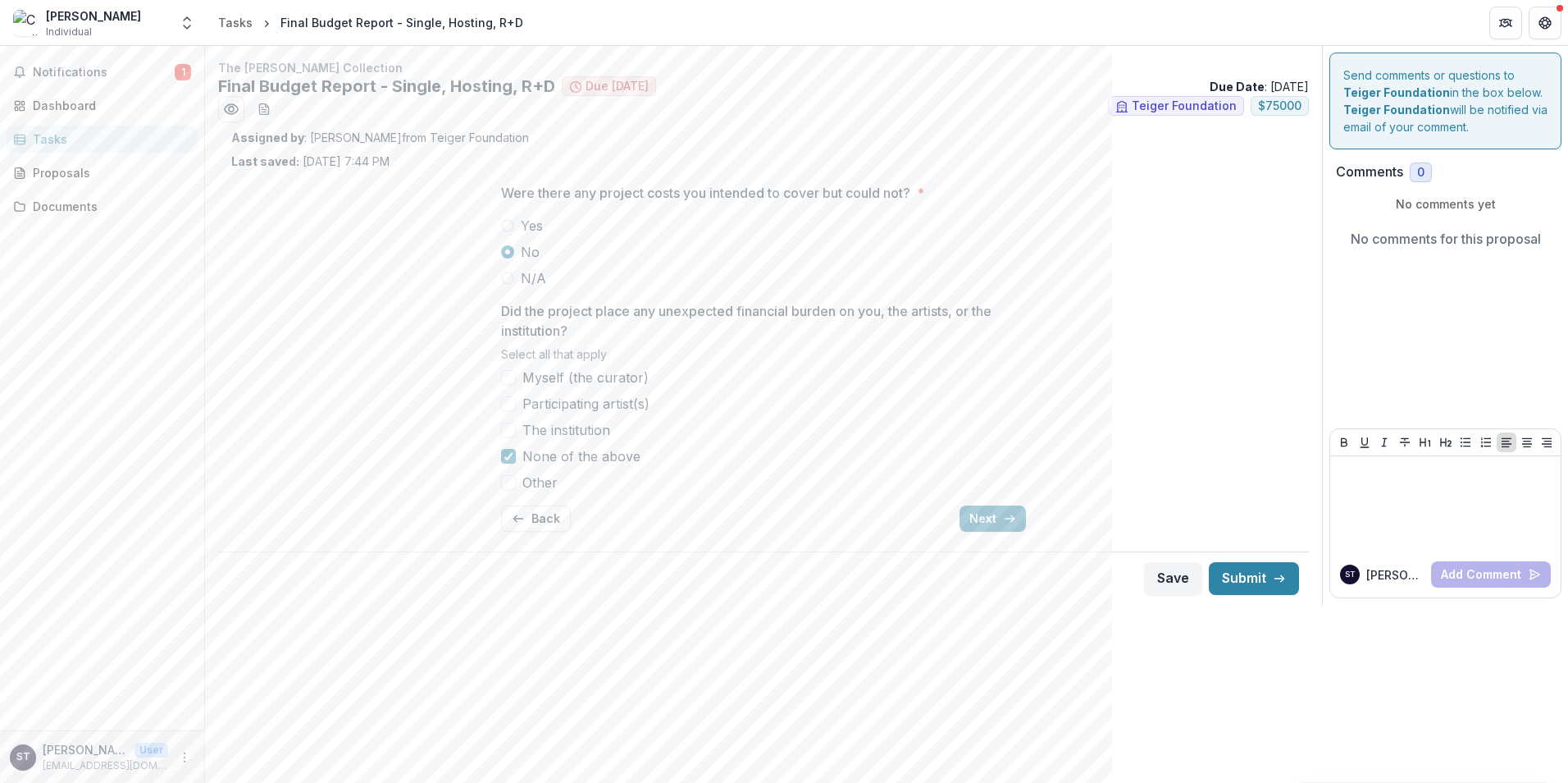
scroll to position [0, 0]
click at [984, 514] on button "Next" at bounding box center [993, 518] width 66 height 26
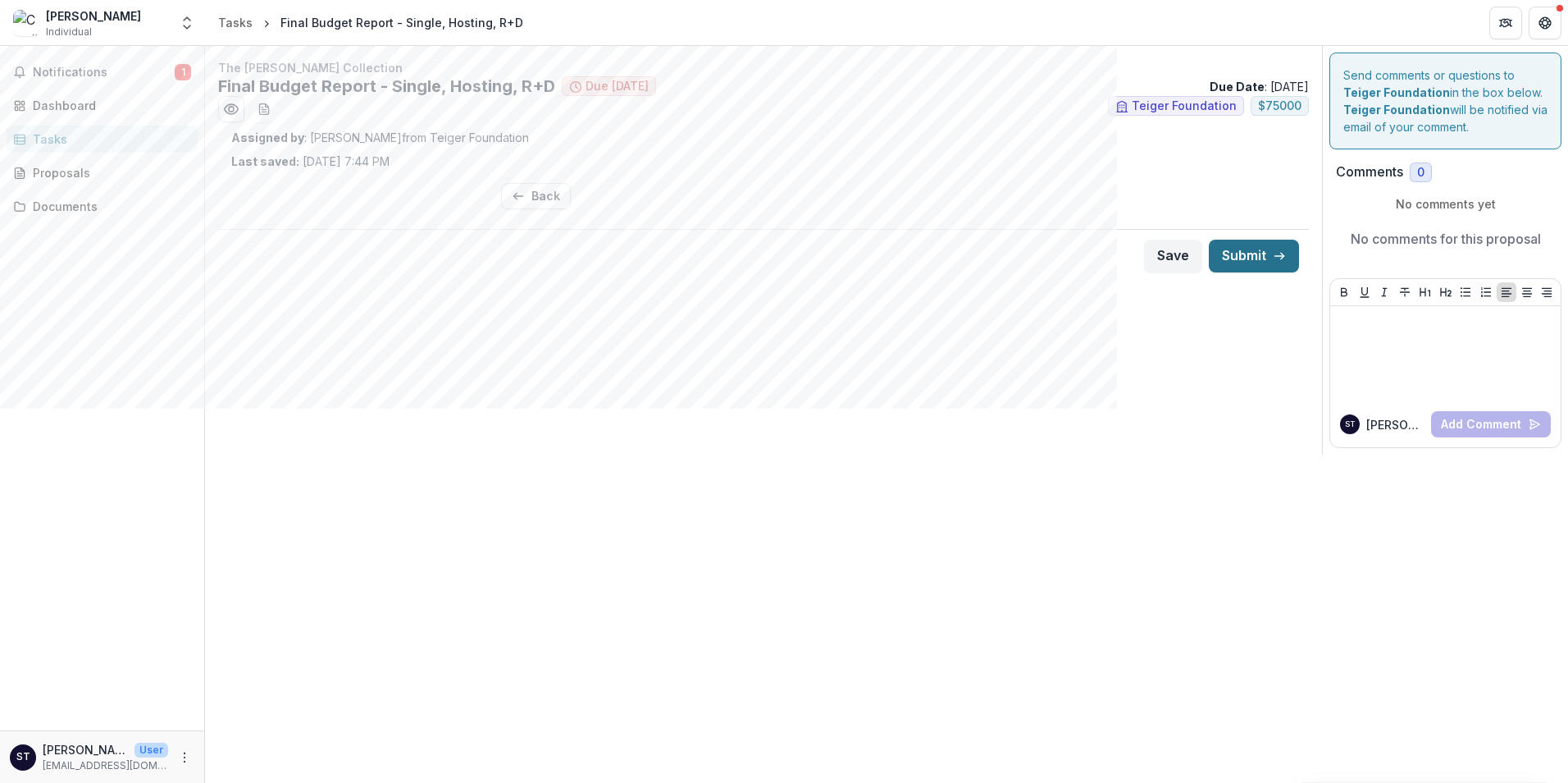
click at [1245, 259] on button "Submit" at bounding box center [1254, 256] width 90 height 33
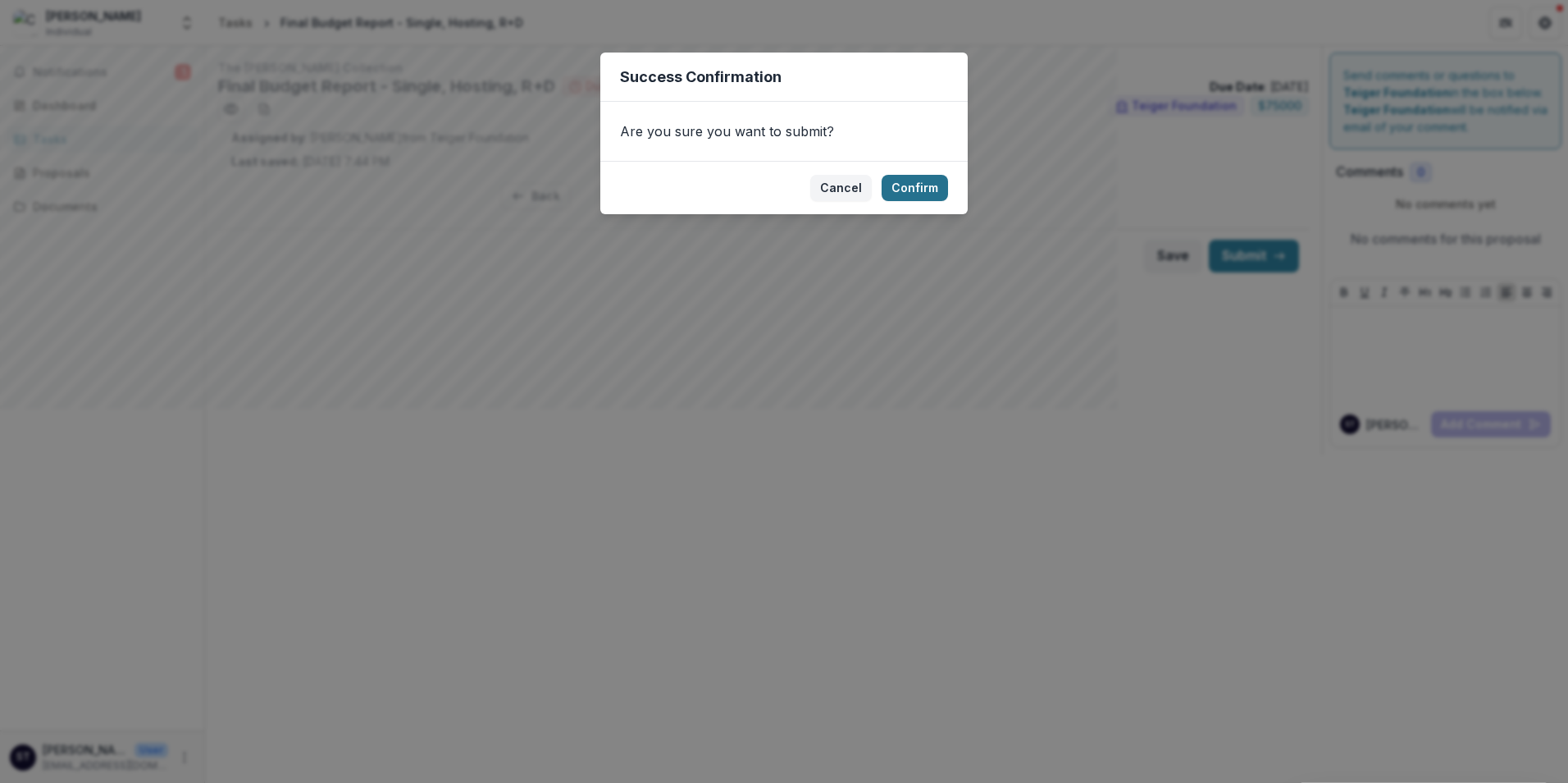
click at [914, 190] on button "Confirm" at bounding box center [915, 187] width 66 height 26
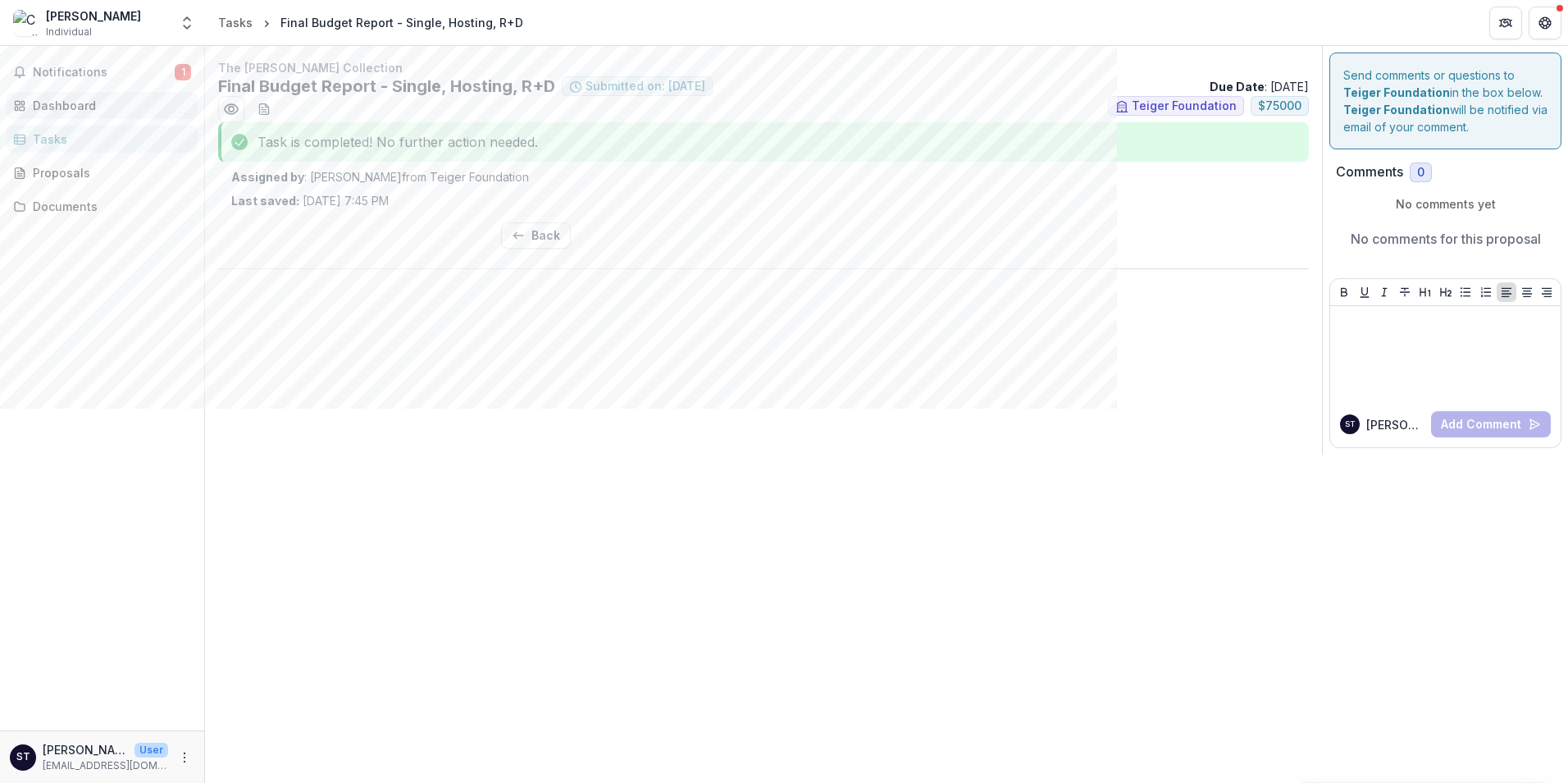
drag, startPoint x: 78, startPoint y: 102, endPoint x: 155, endPoint y: 103, distance: 77.0
click at [78, 102] on div "Dashboard" at bounding box center [109, 105] width 151 height 18
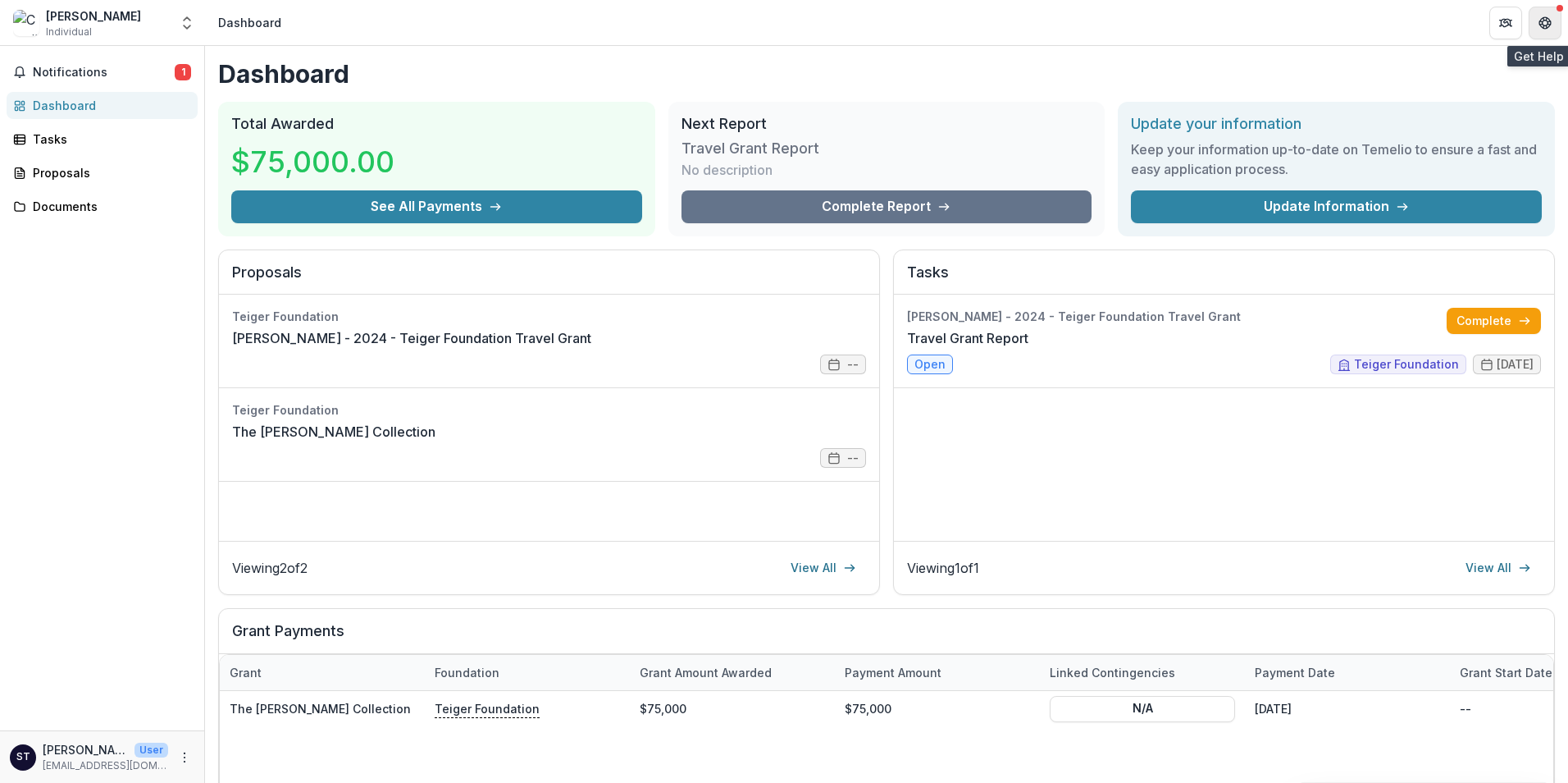
click at [1545, 21] on icon "Get Help" at bounding box center [1545, 23] width 13 height 13
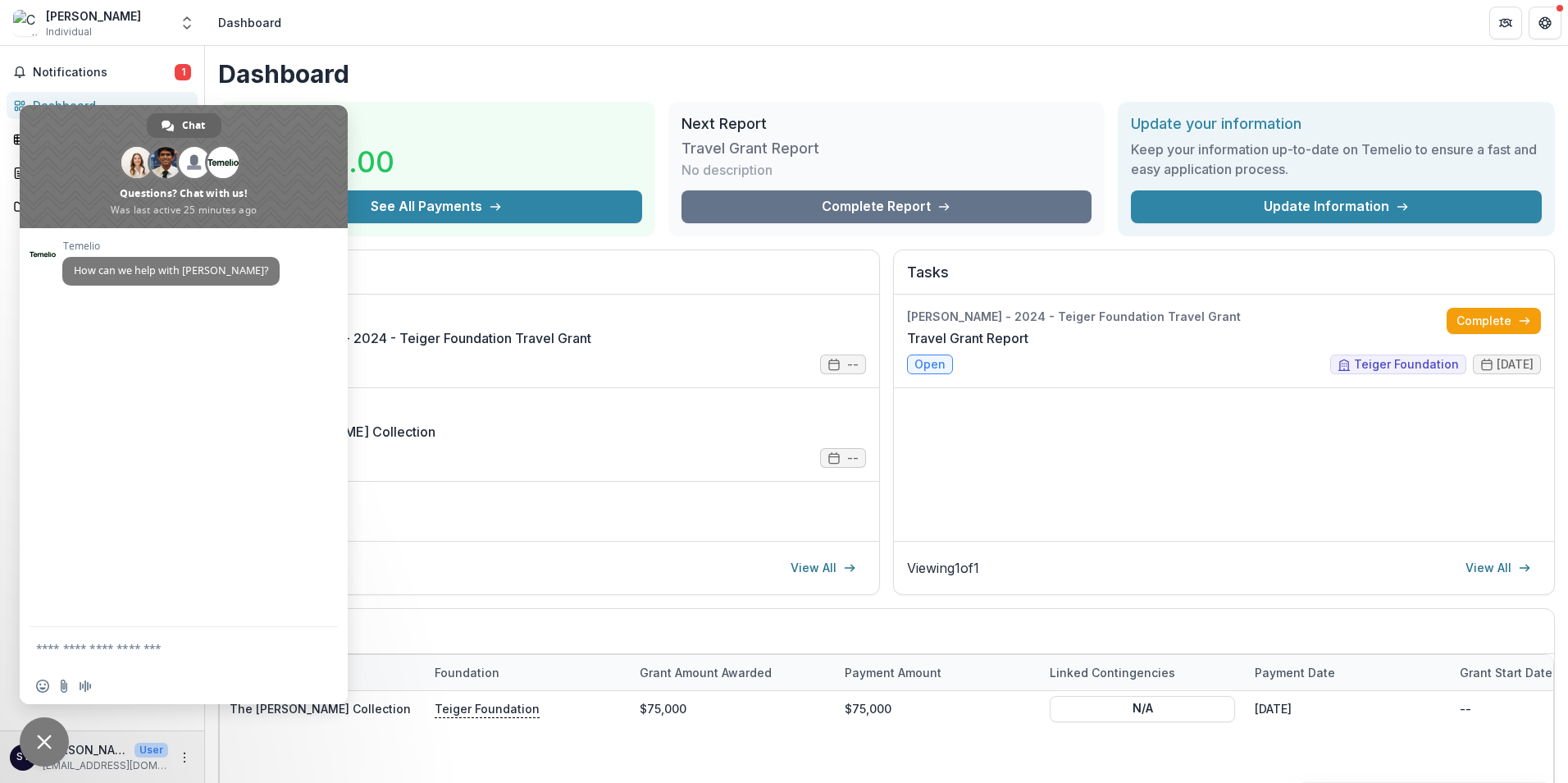
click at [35, 739] on span "Close chat" at bounding box center [43, 741] width 49 height 49
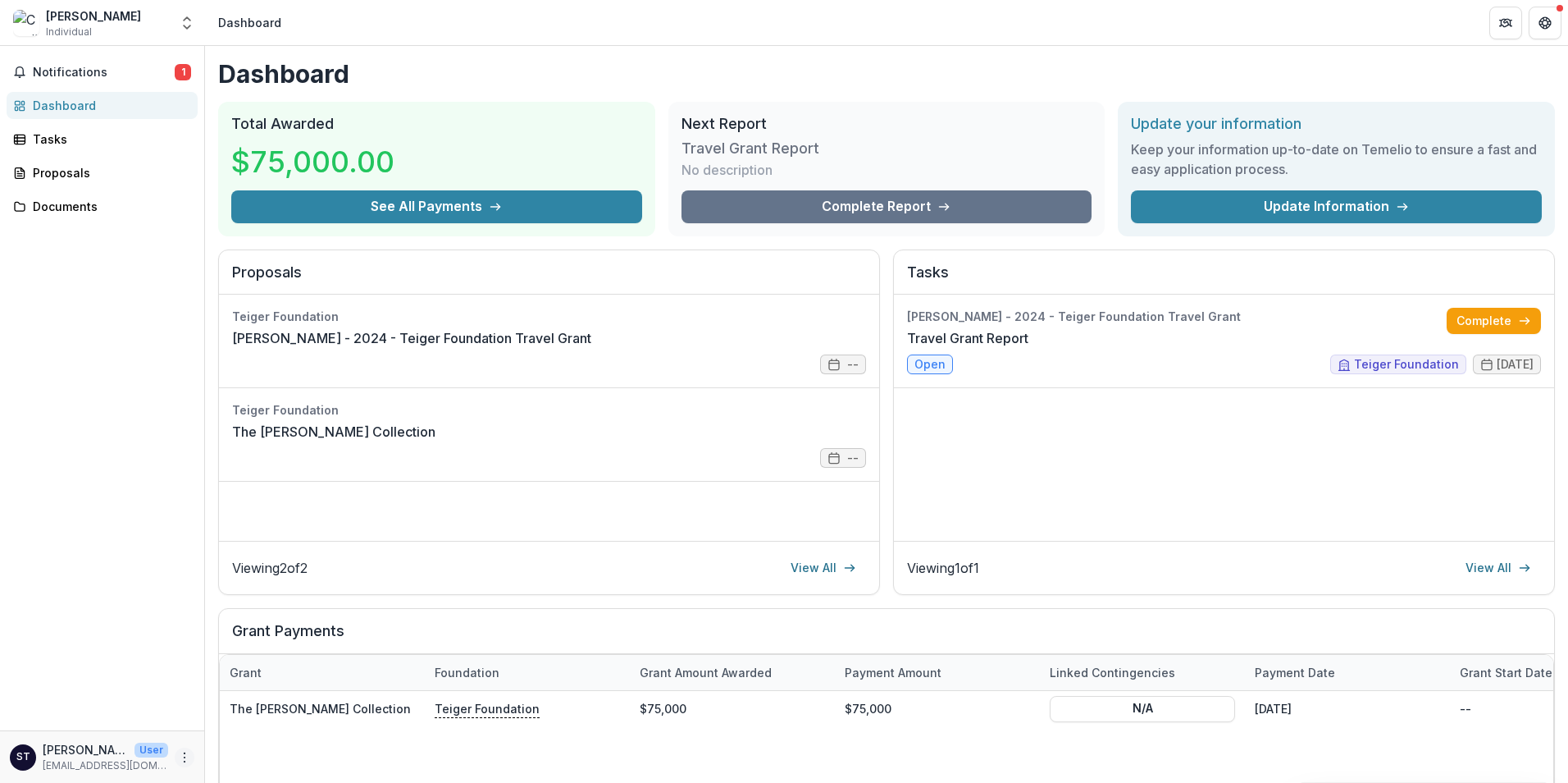
click at [180, 754] on icon "More" at bounding box center [185, 757] width 13 height 13
click at [260, 745] on button "Logout" at bounding box center [293, 749] width 175 height 27
